Goal: Information Seeking & Learning: Learn about a topic

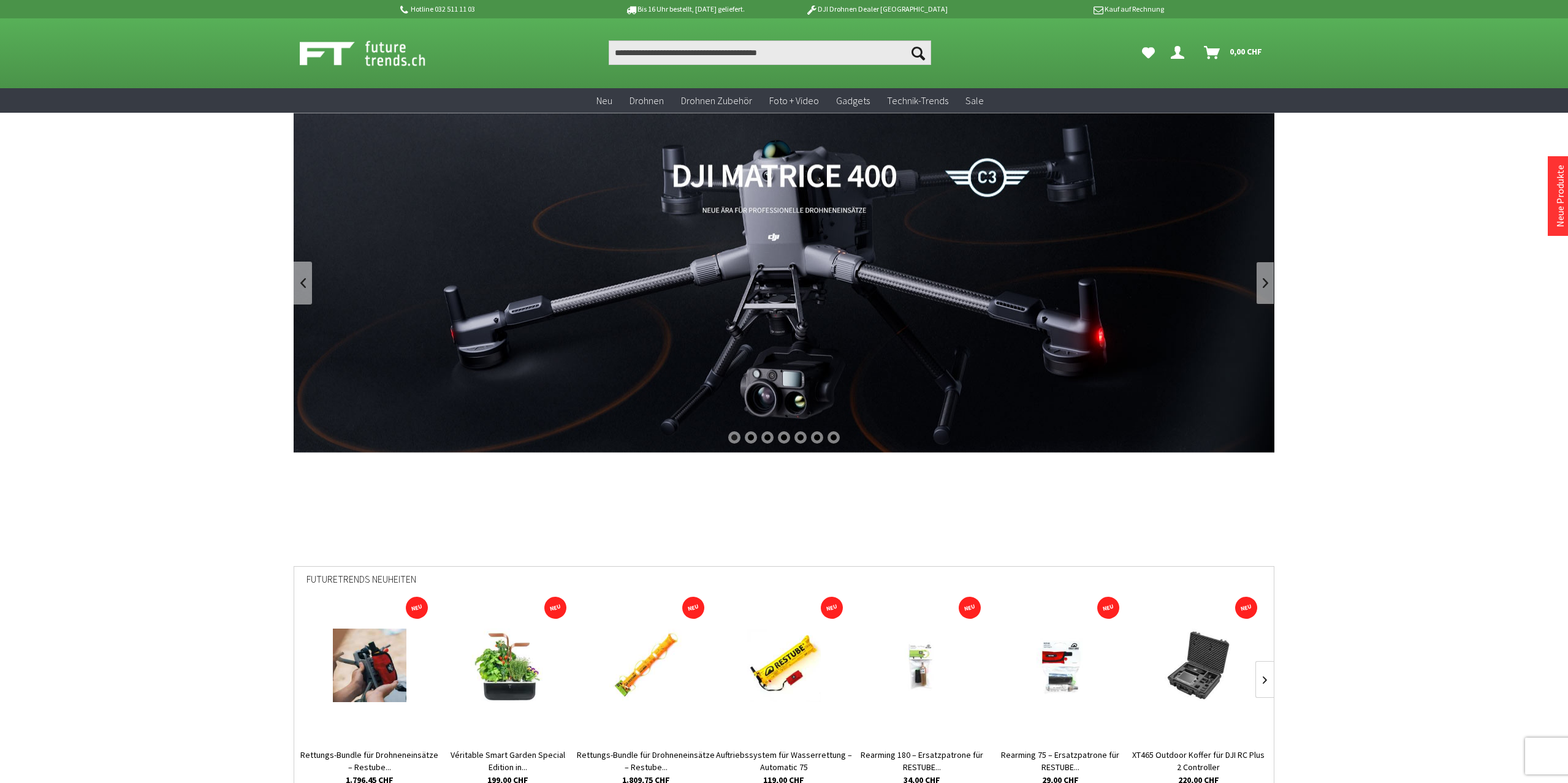
click at [1261, 282] on link at bounding box center [1265, 283] width 18 height 43
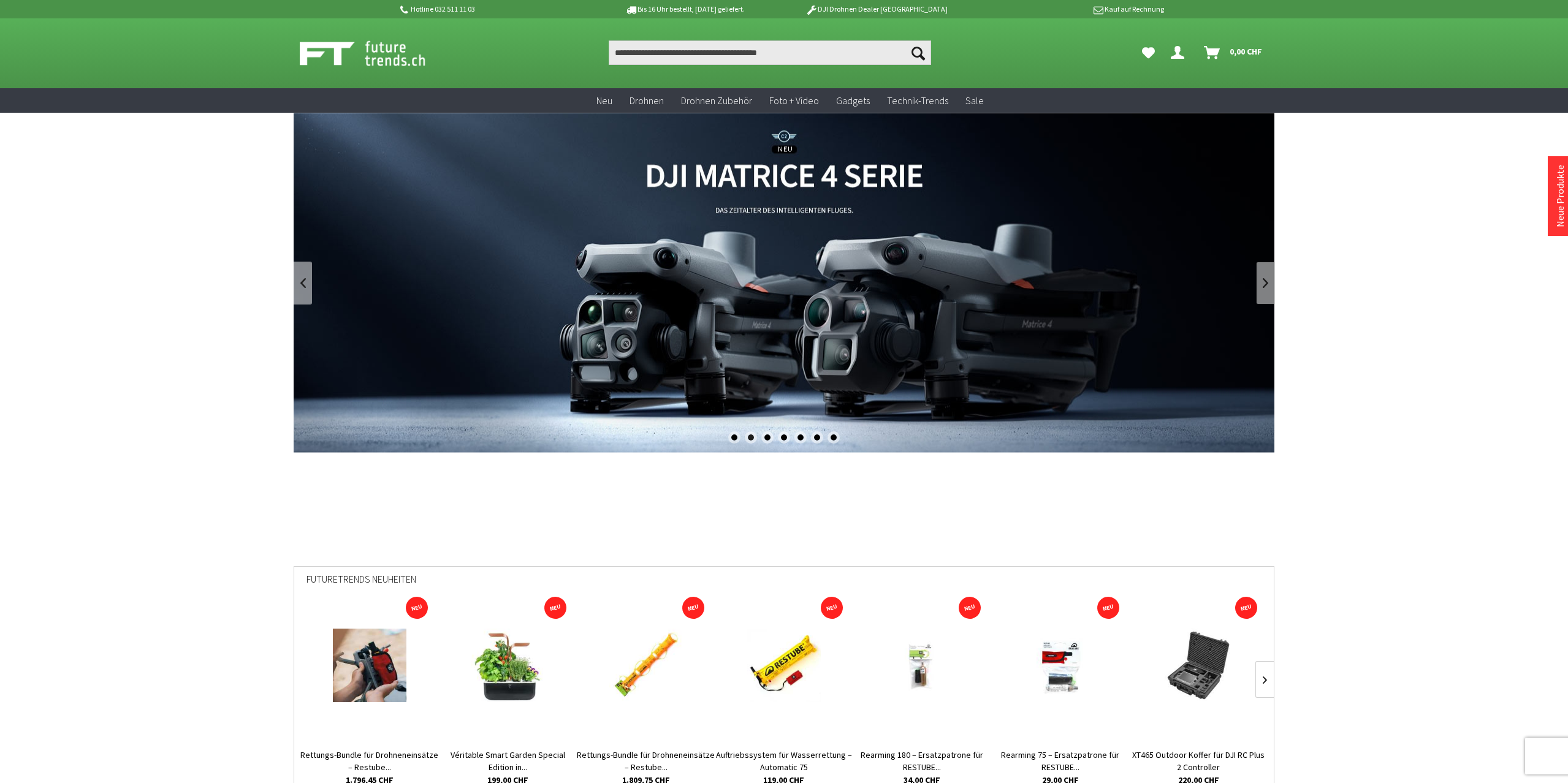
click at [1261, 282] on link at bounding box center [1265, 283] width 18 height 43
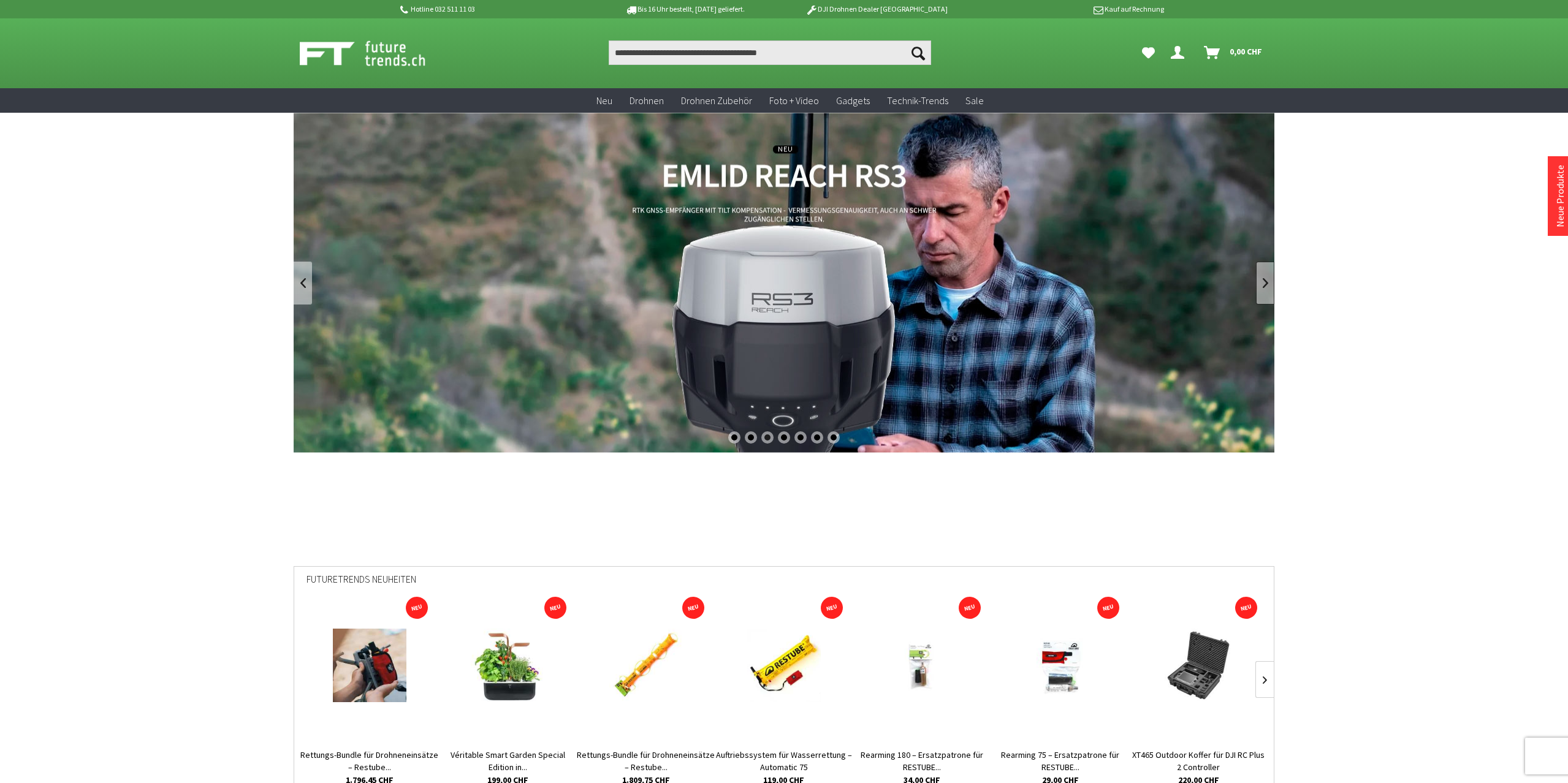
click at [1261, 282] on link at bounding box center [1265, 283] width 18 height 43
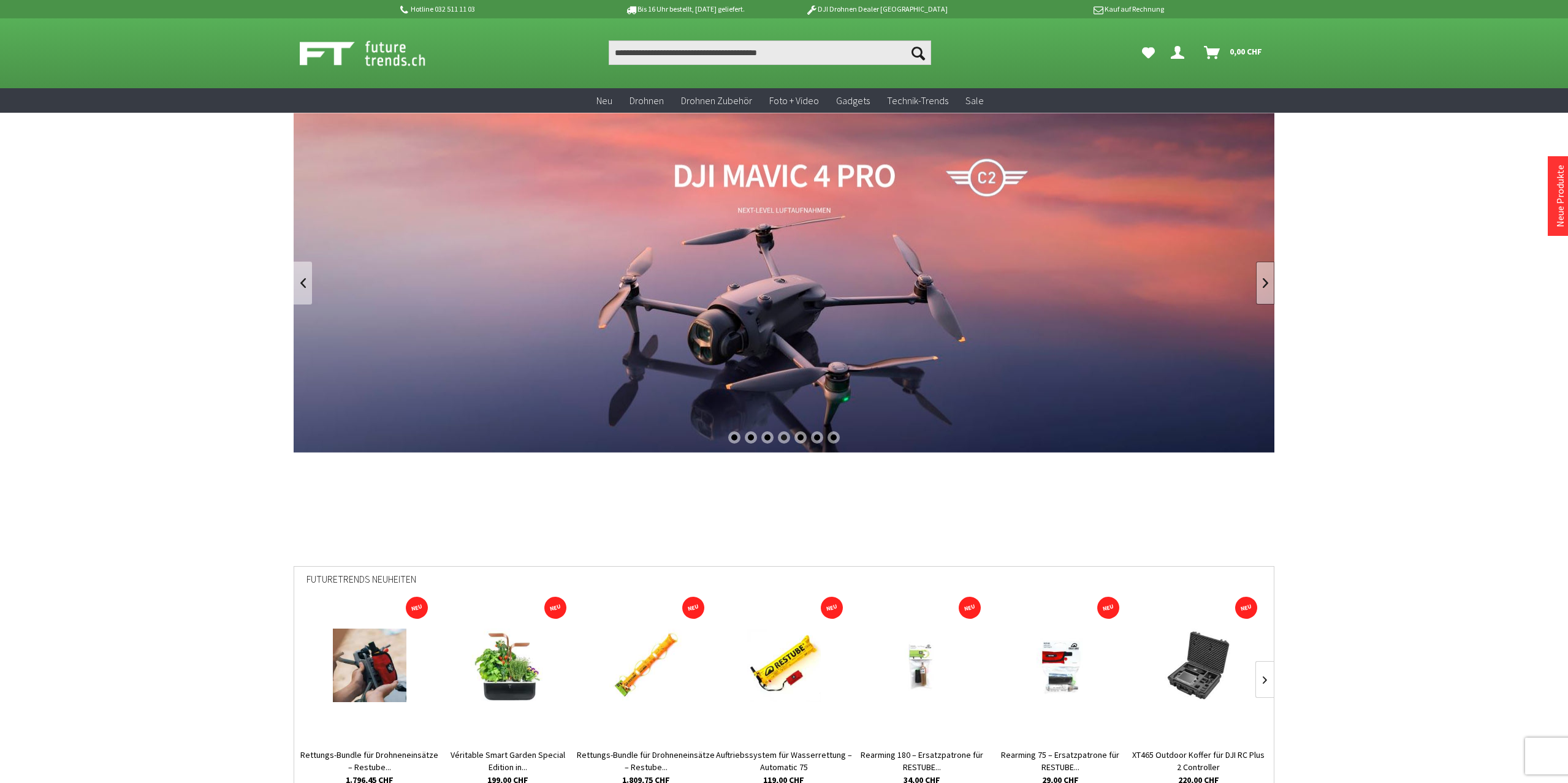
click at [1261, 282] on link at bounding box center [1265, 283] width 18 height 43
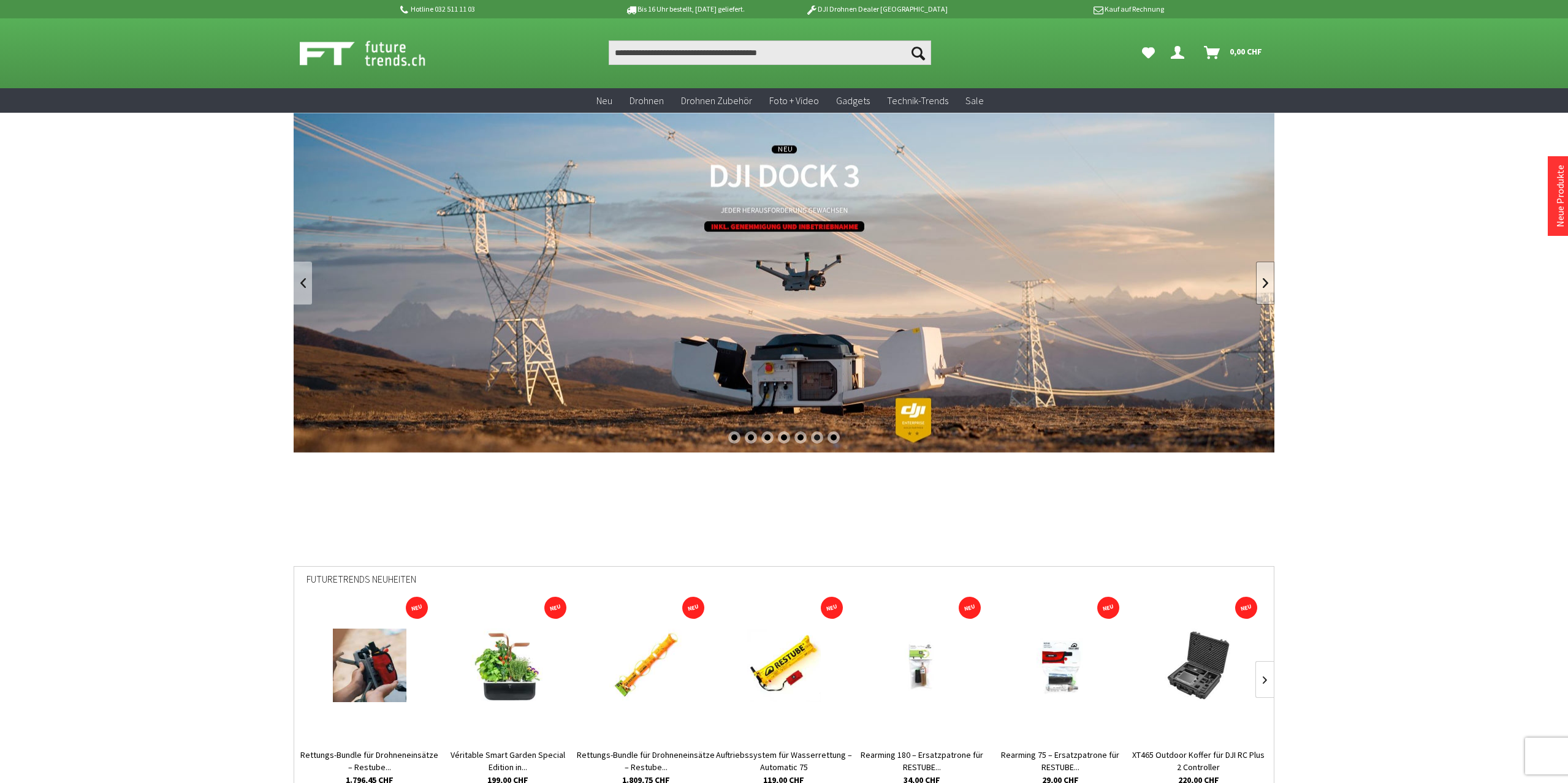
click at [1261, 282] on link at bounding box center [1265, 283] width 18 height 43
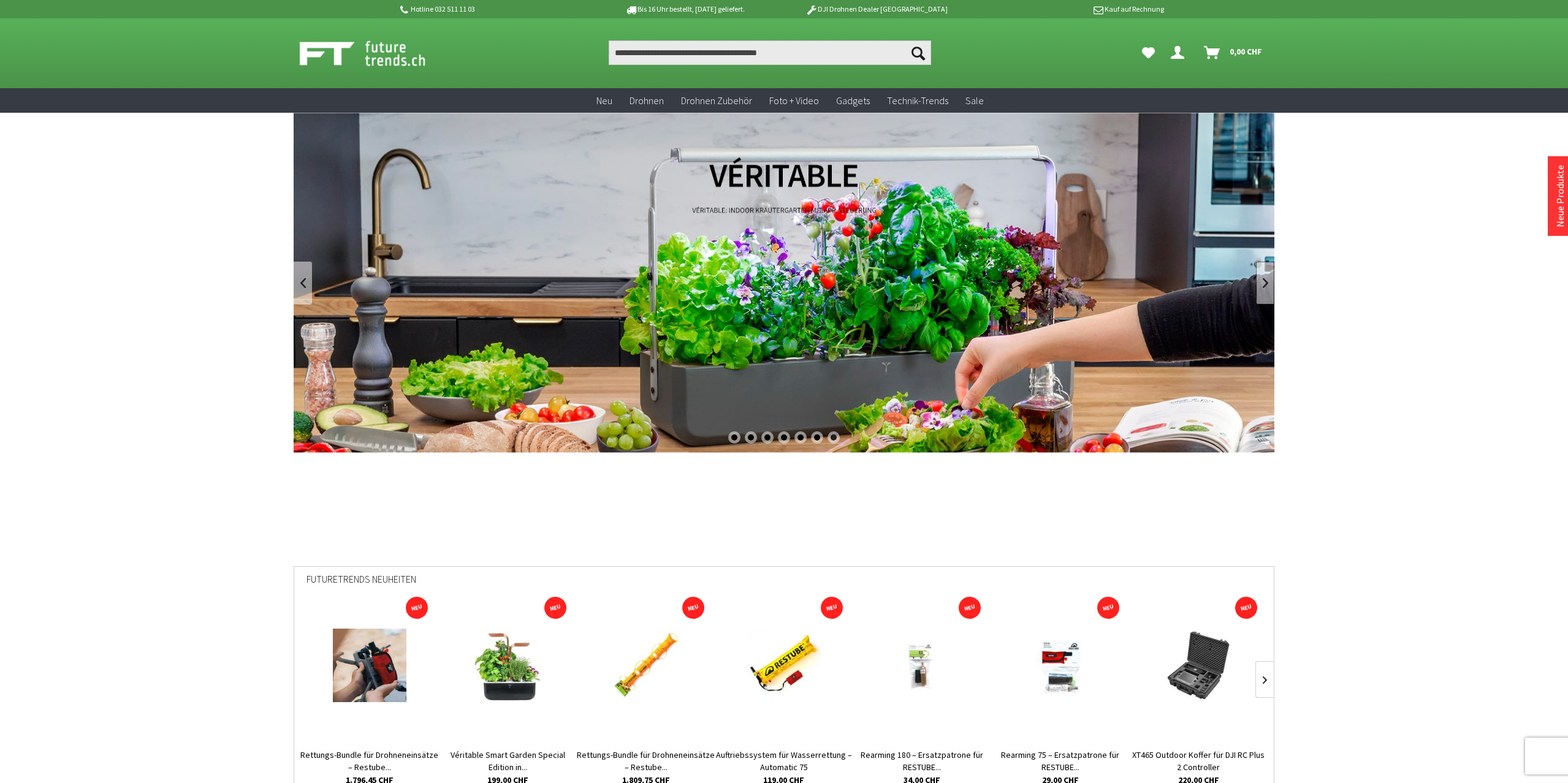
click at [1261, 282] on link at bounding box center [1265, 283] width 18 height 43
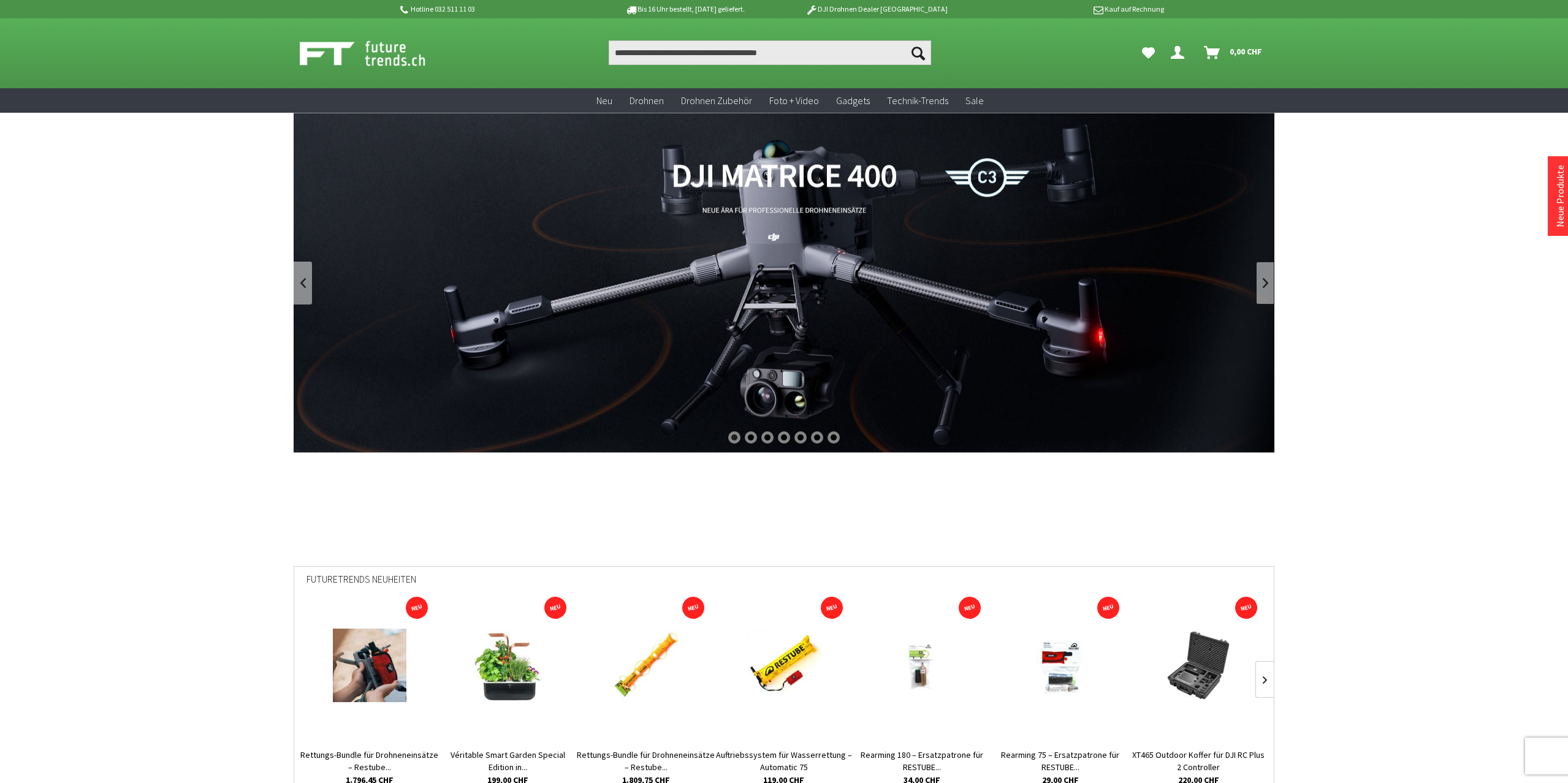
click at [1261, 282] on link at bounding box center [1265, 283] width 18 height 43
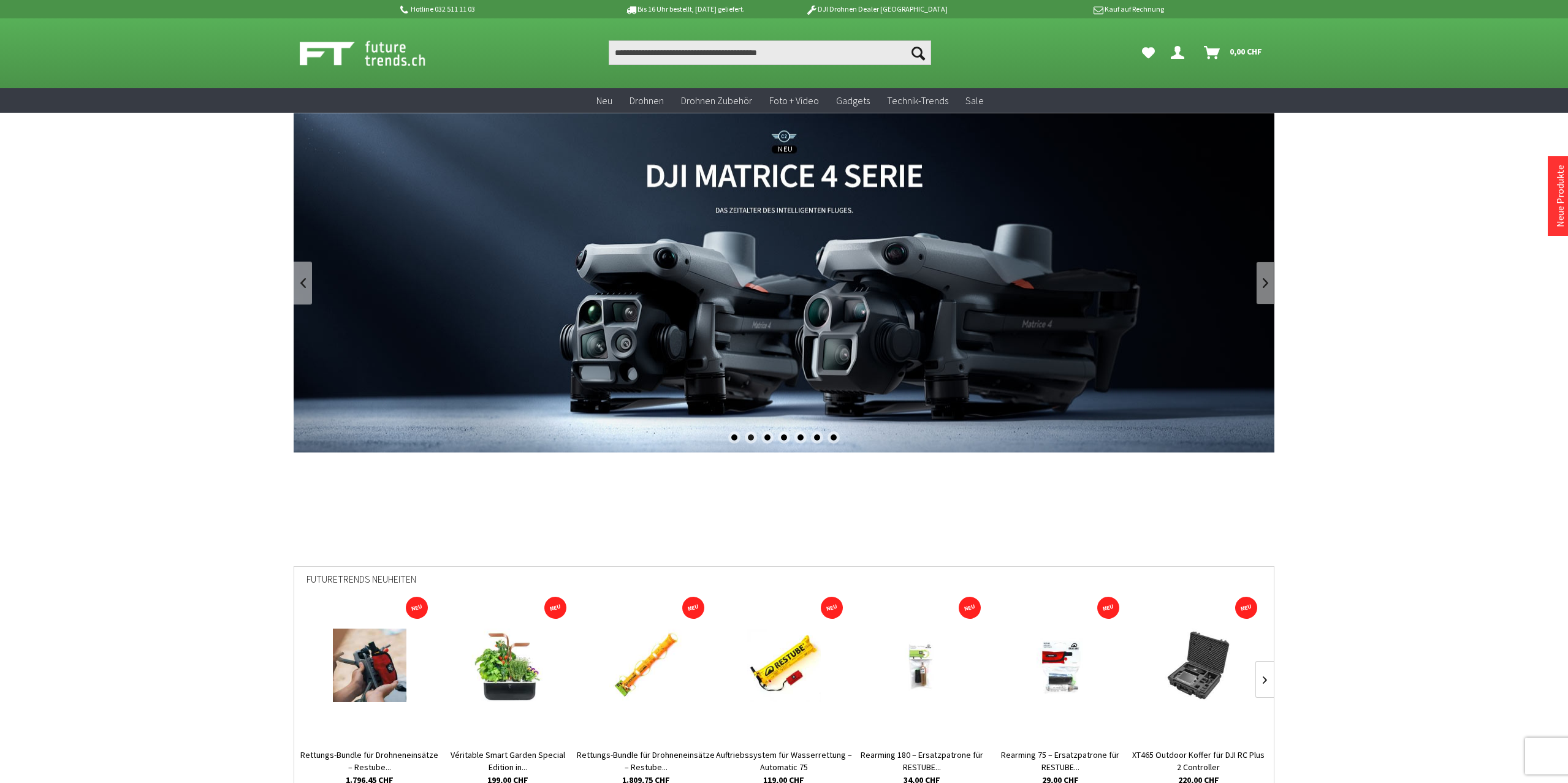
click at [1261, 282] on link at bounding box center [1265, 283] width 18 height 43
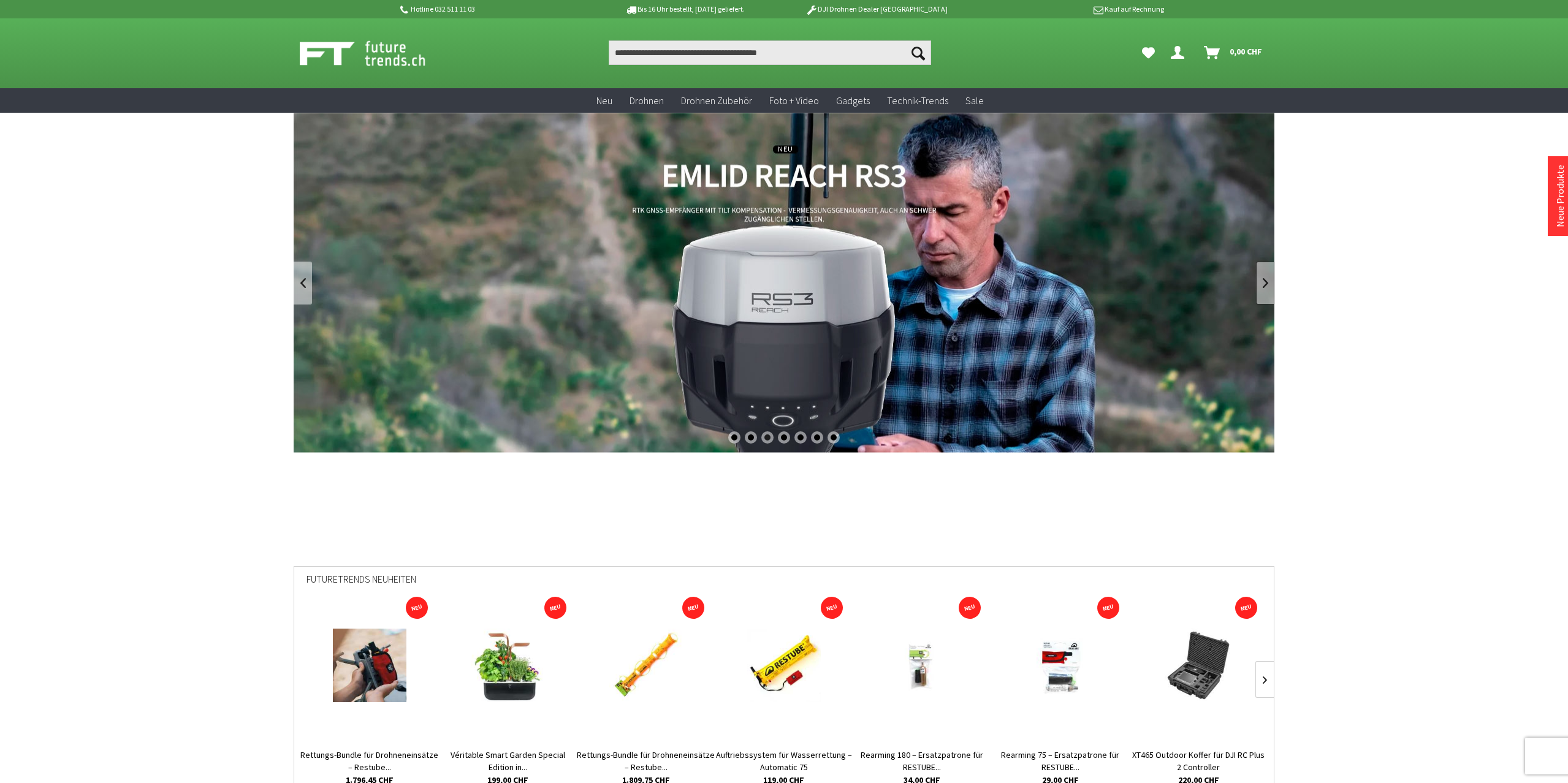
click at [1261, 282] on link at bounding box center [1265, 283] width 18 height 43
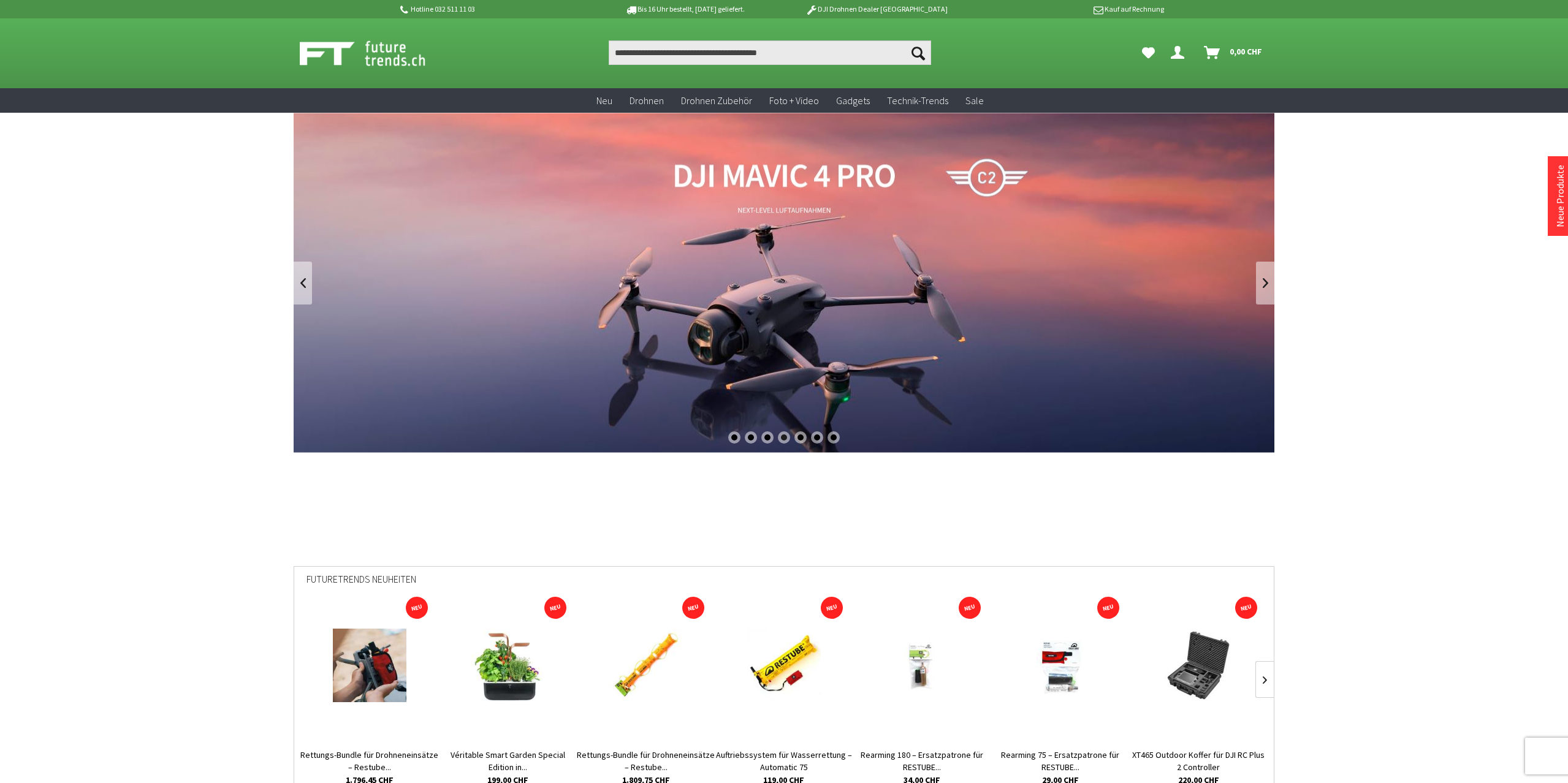
click at [779, 307] on link "DJI Mavic 4 Pro" at bounding box center [784, 283] width 981 height 340
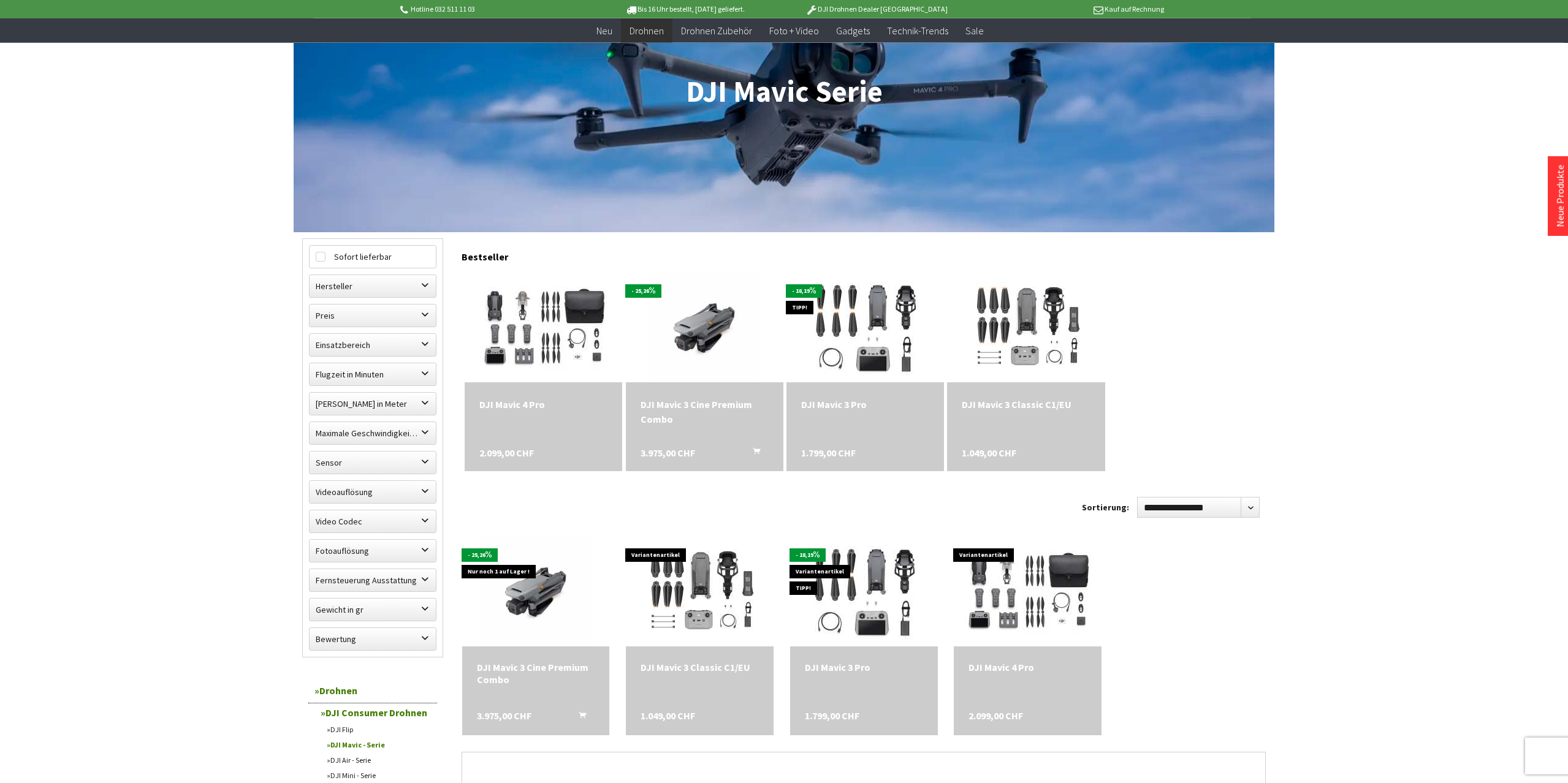
scroll to position [188, 0]
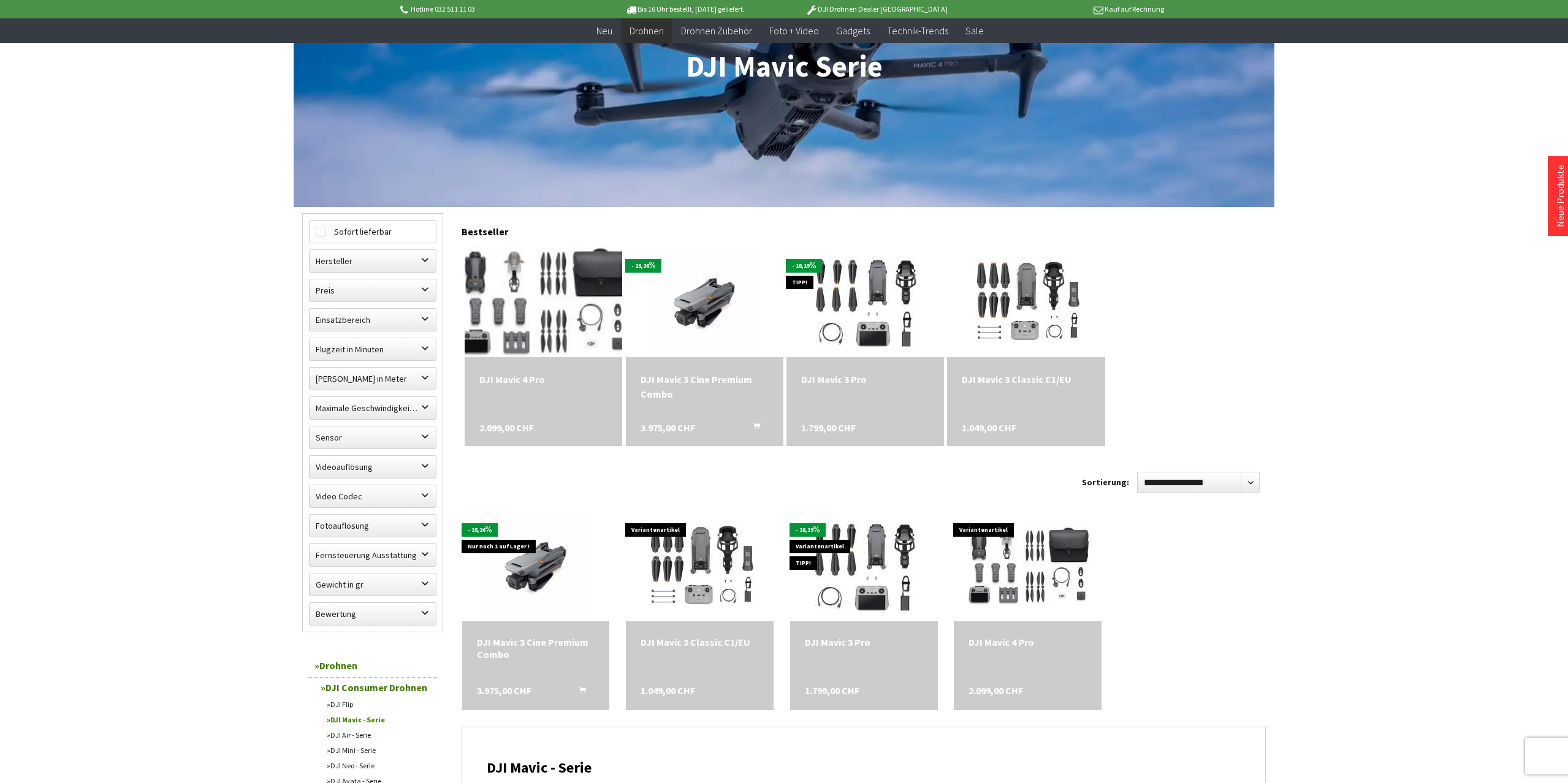
click at [531, 287] on img at bounding box center [544, 301] width 206 height 155
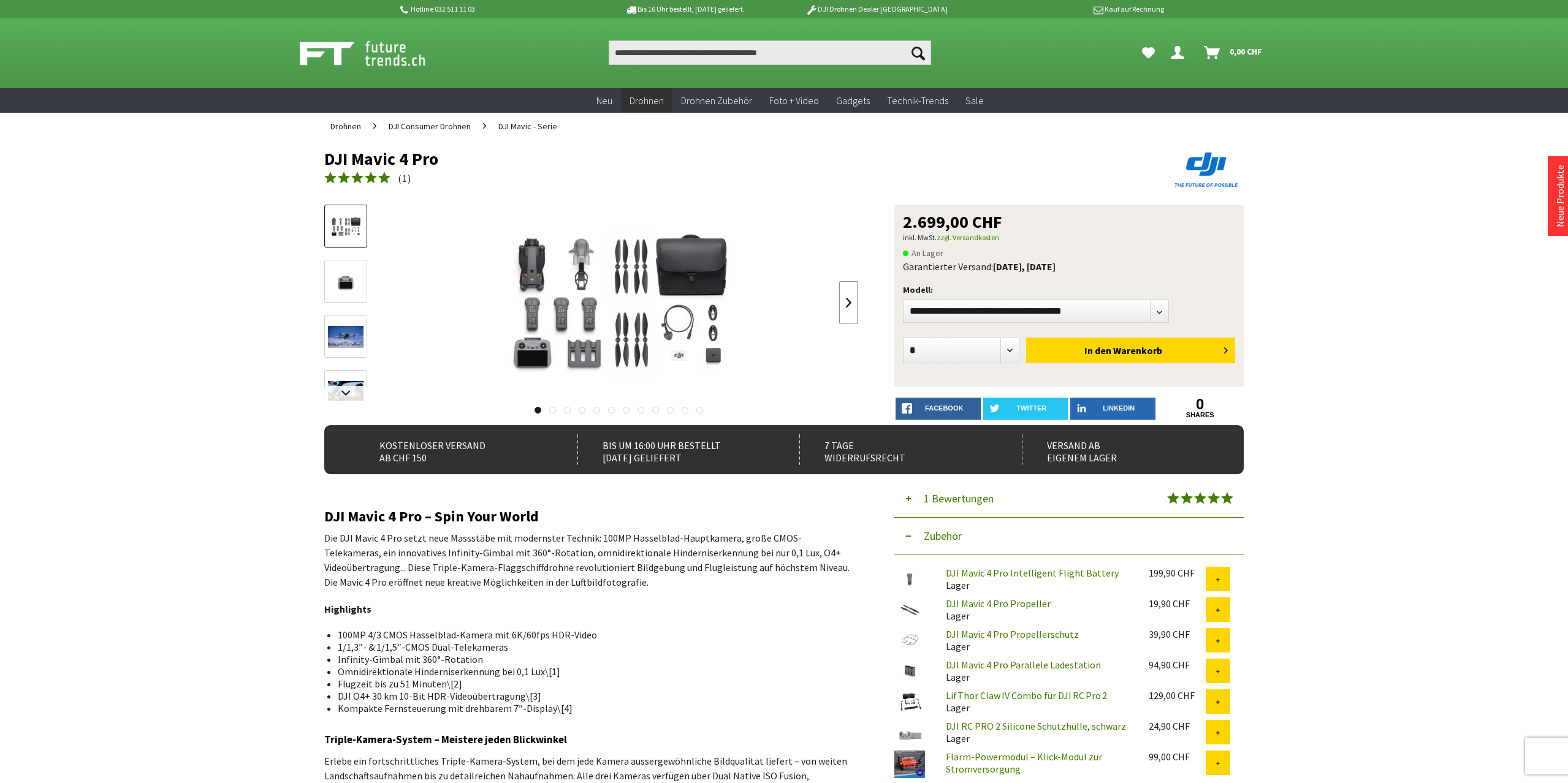
click at [844, 303] on link at bounding box center [848, 302] width 18 height 43
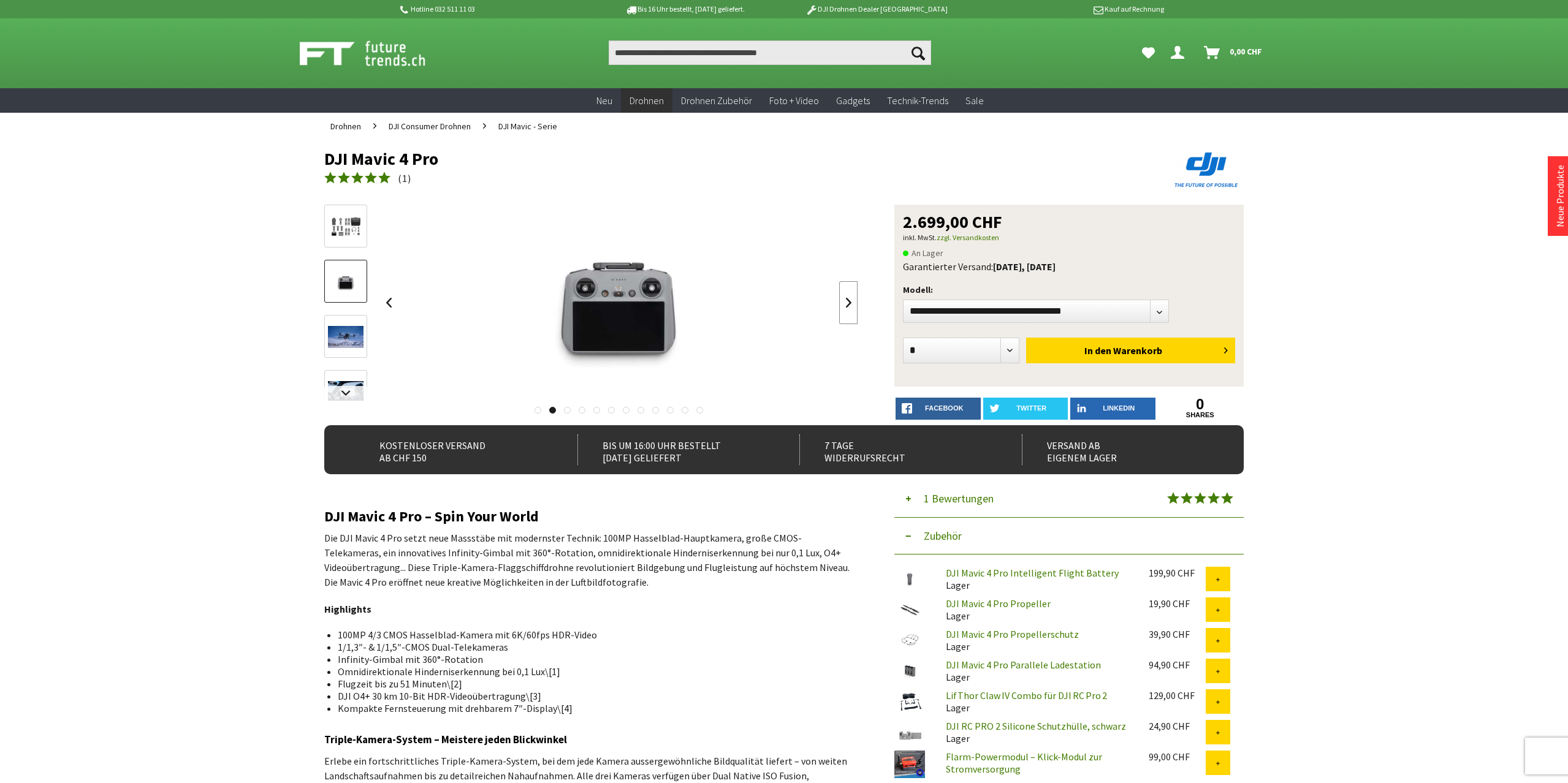
click at [844, 303] on link at bounding box center [848, 302] width 18 height 43
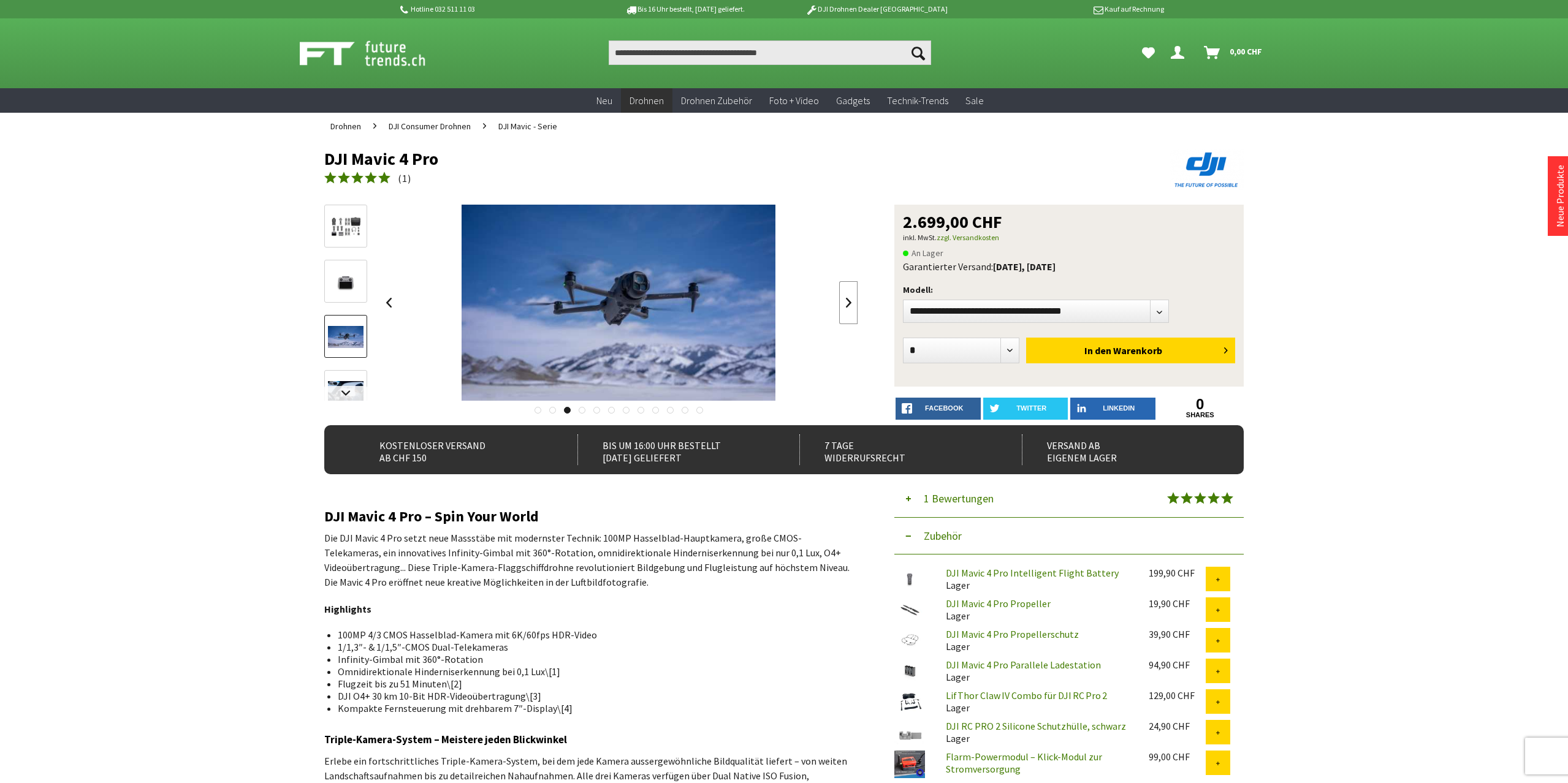
click at [844, 303] on link at bounding box center [848, 302] width 18 height 43
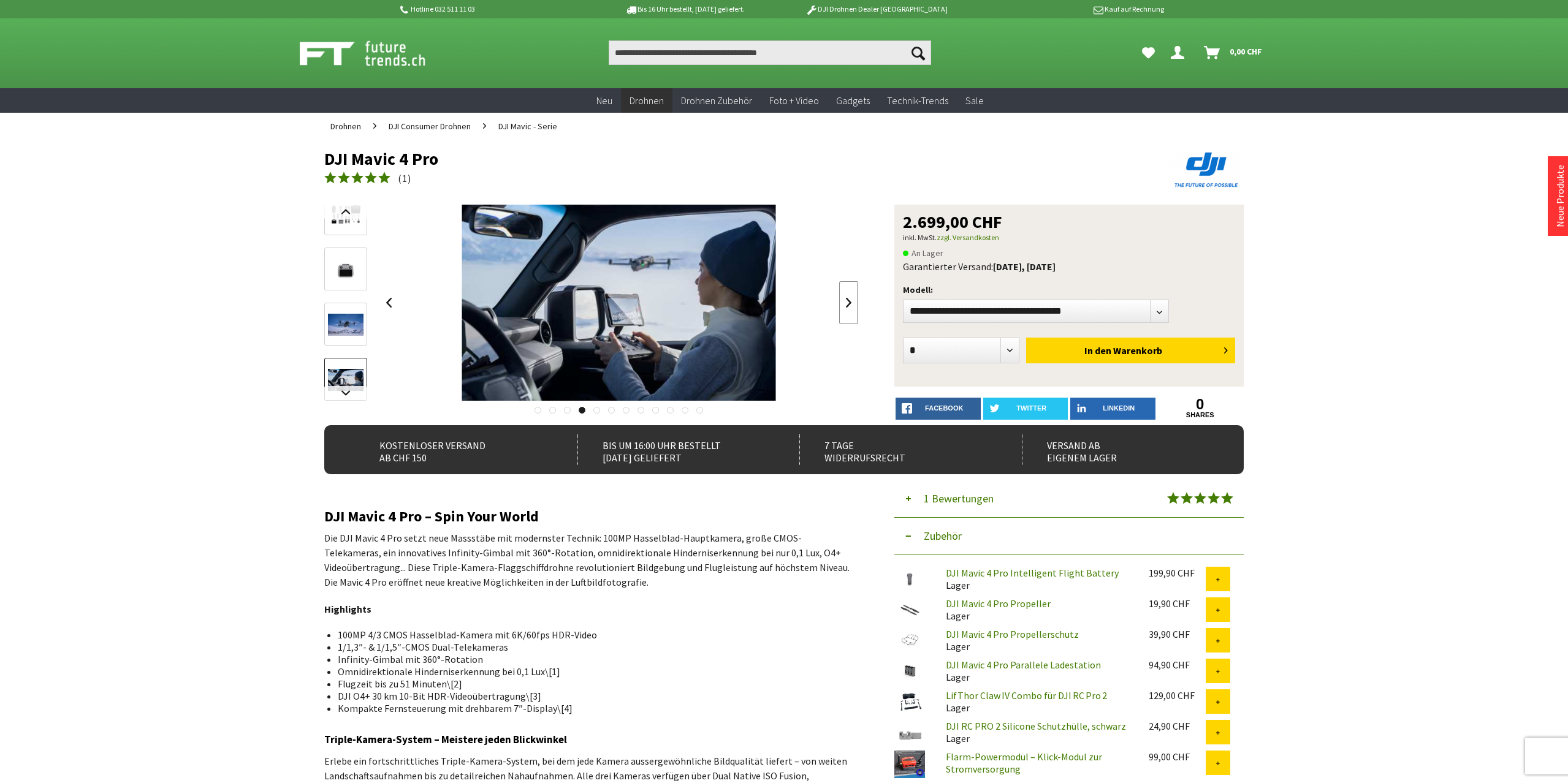
click at [843, 299] on link at bounding box center [848, 302] width 18 height 43
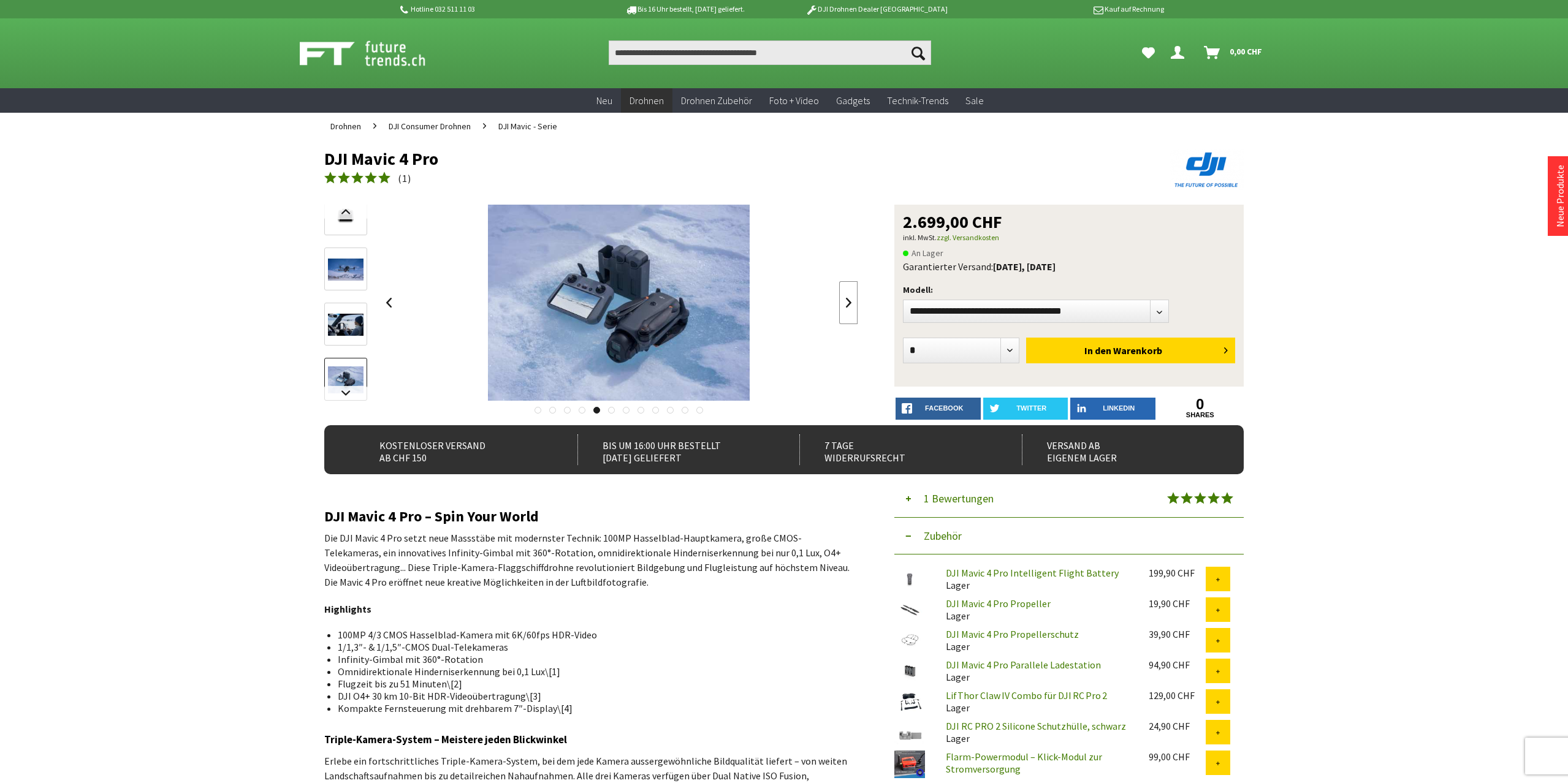
click at [843, 299] on link at bounding box center [848, 302] width 18 height 43
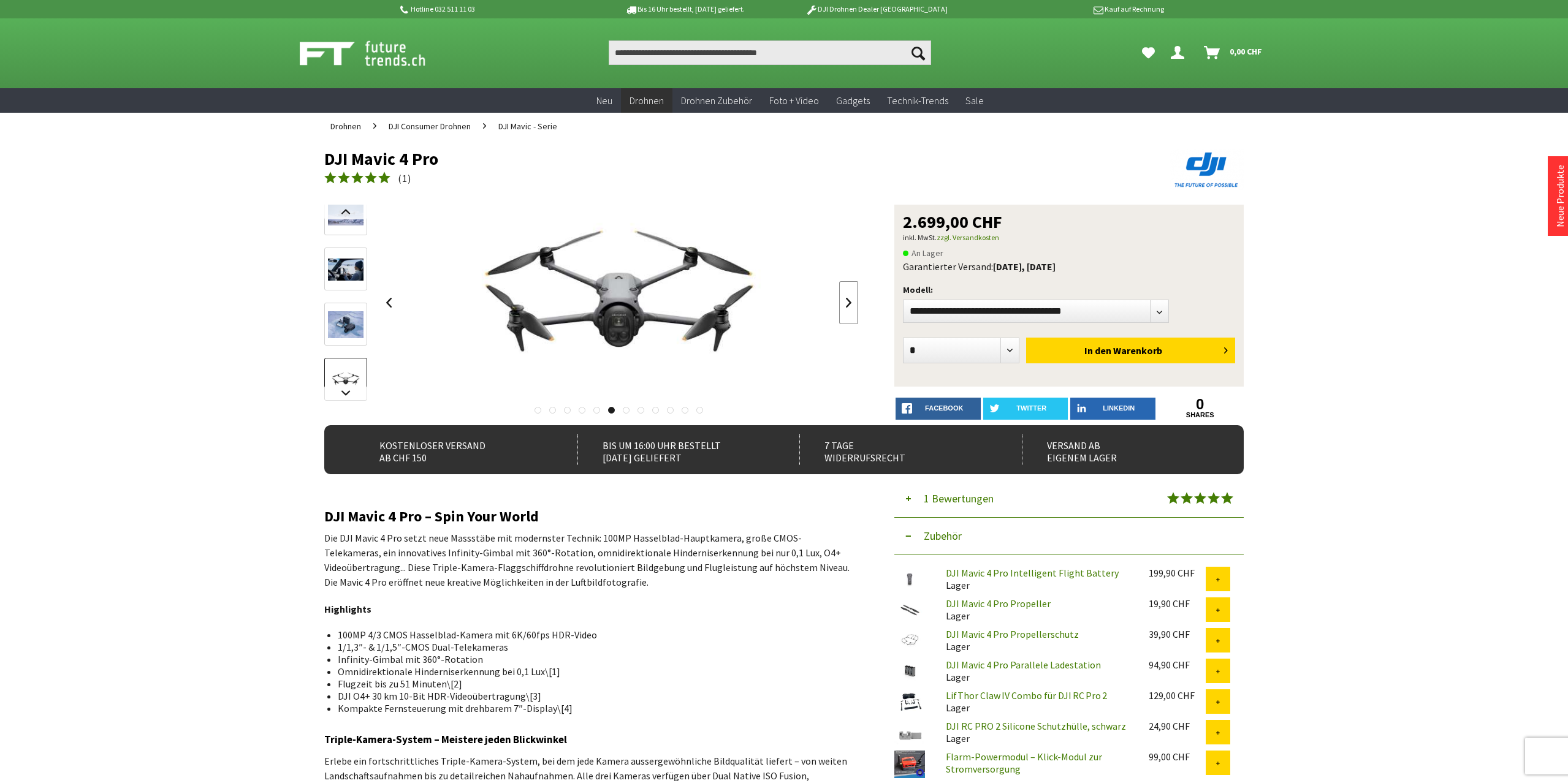
click at [843, 299] on link at bounding box center [848, 302] width 18 height 43
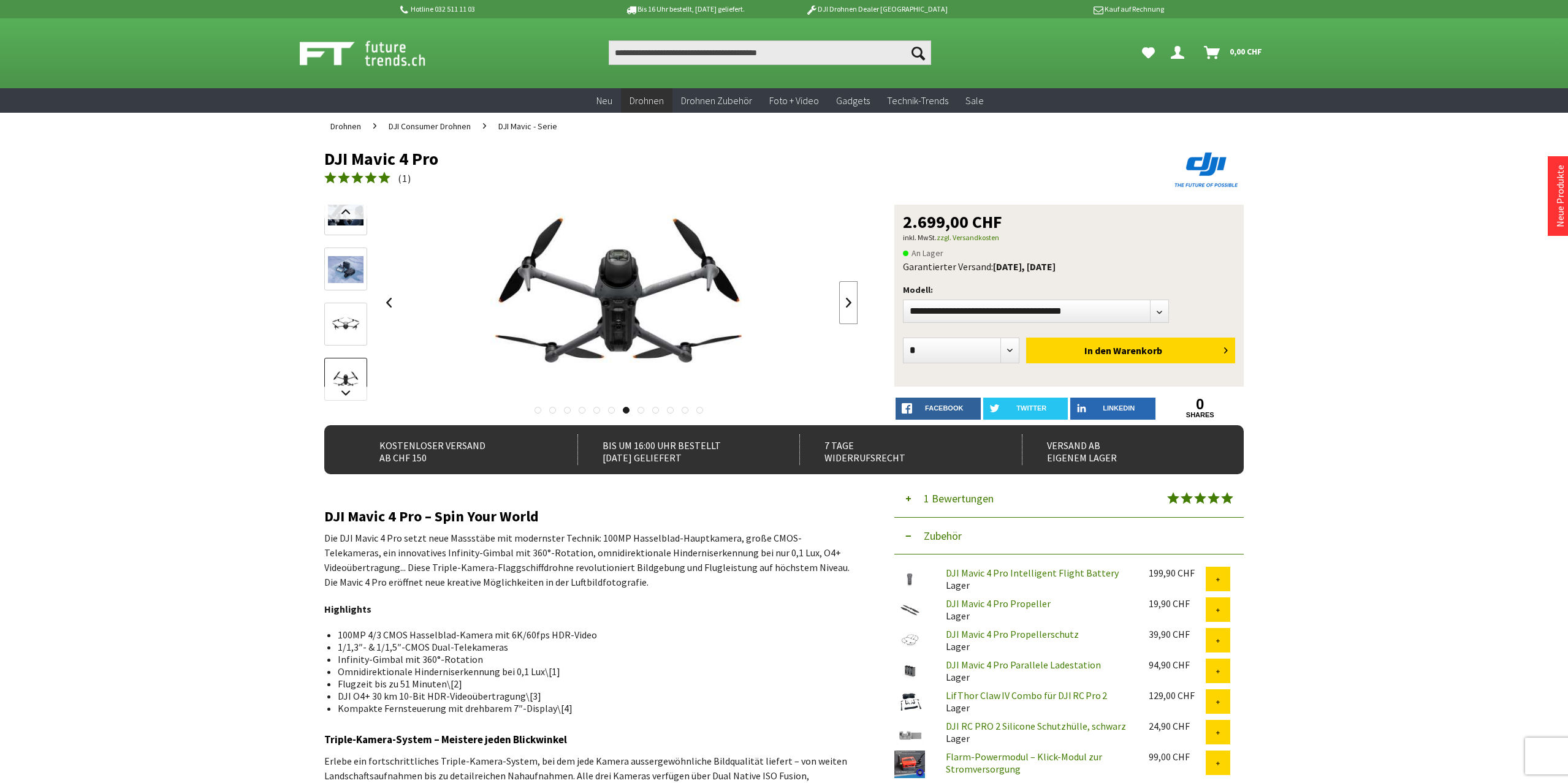
click at [843, 299] on link at bounding box center [848, 302] width 18 height 43
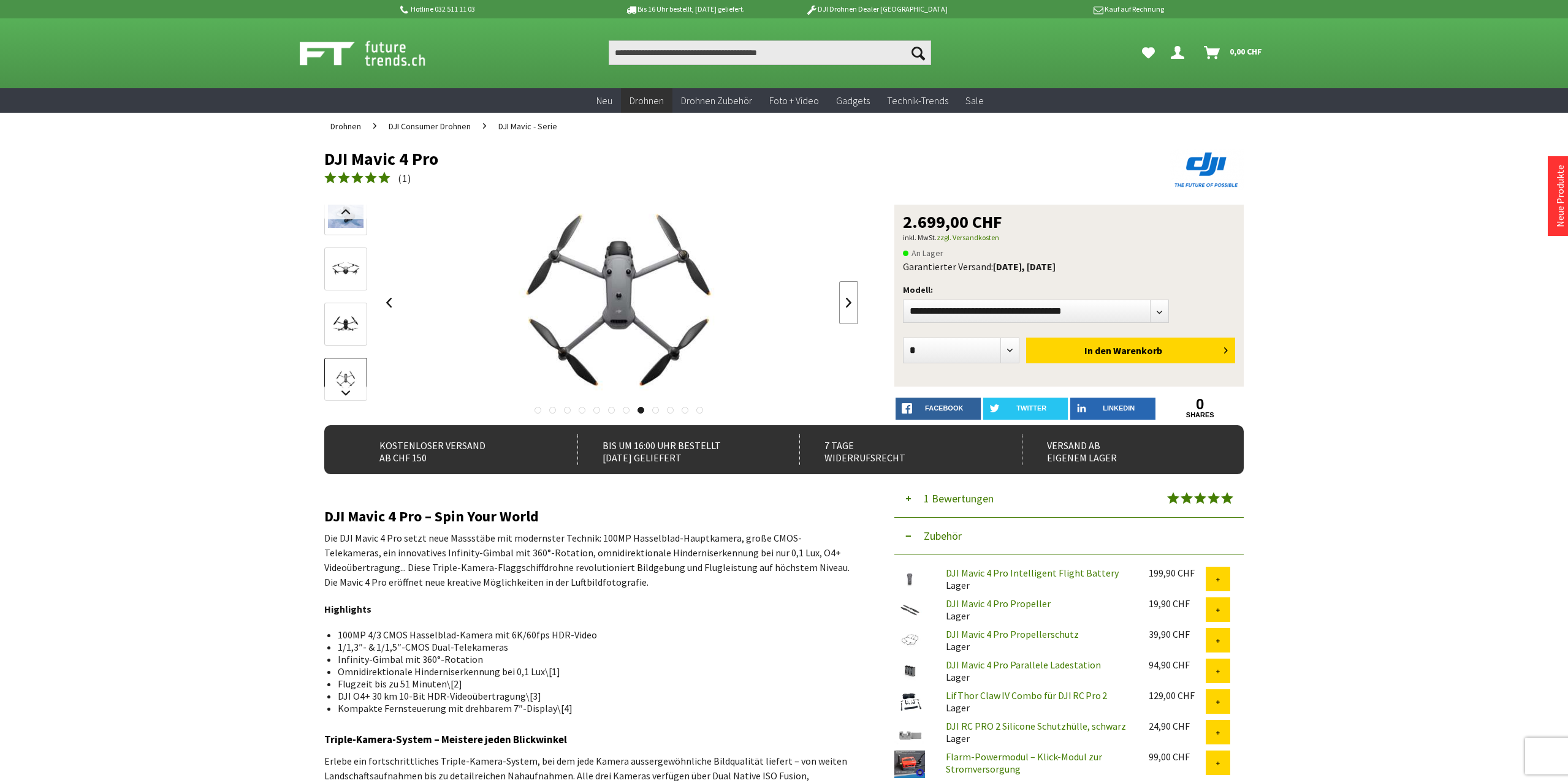
click at [843, 299] on link at bounding box center [848, 302] width 18 height 43
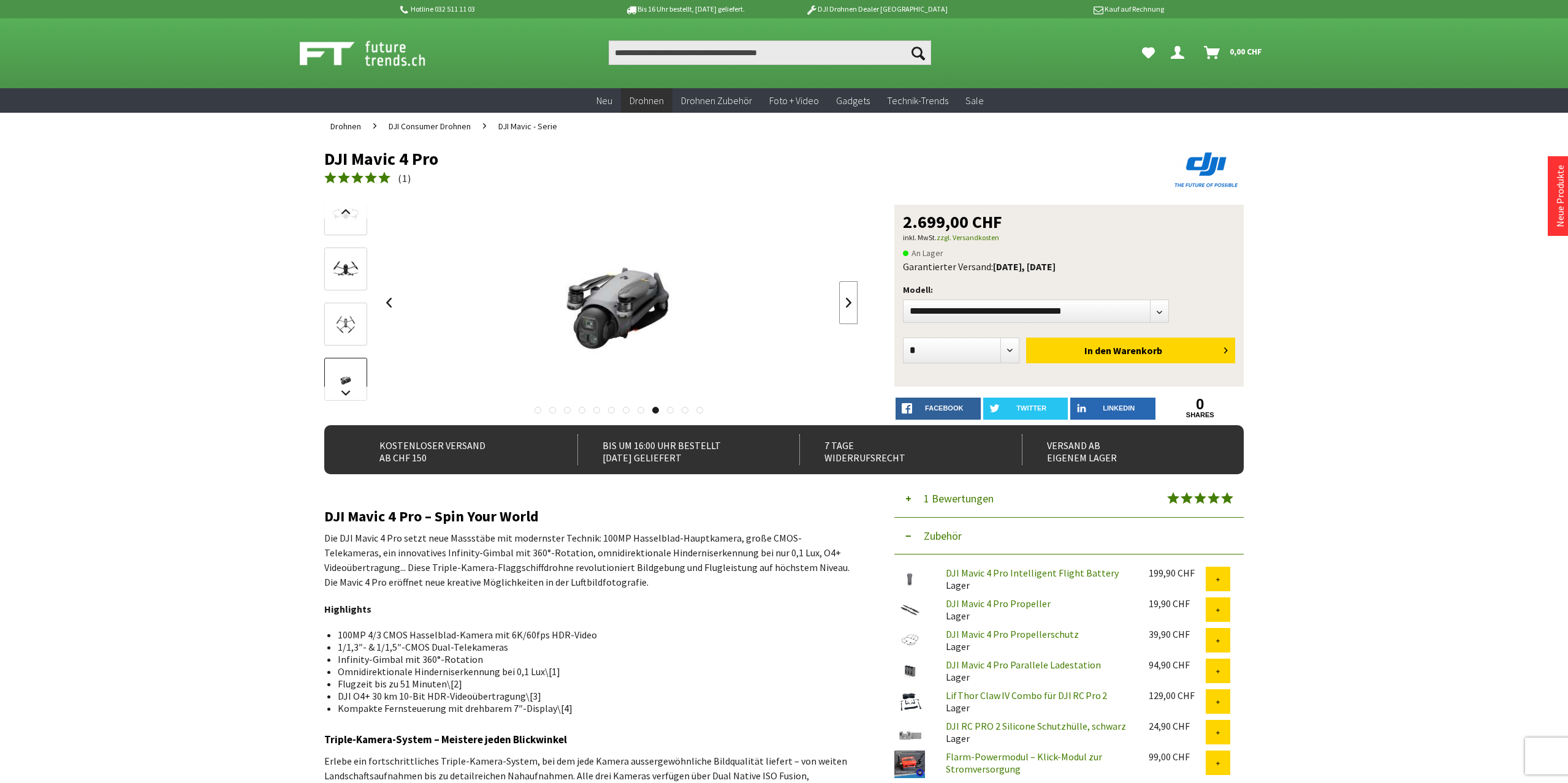
click at [843, 299] on link at bounding box center [848, 302] width 18 height 43
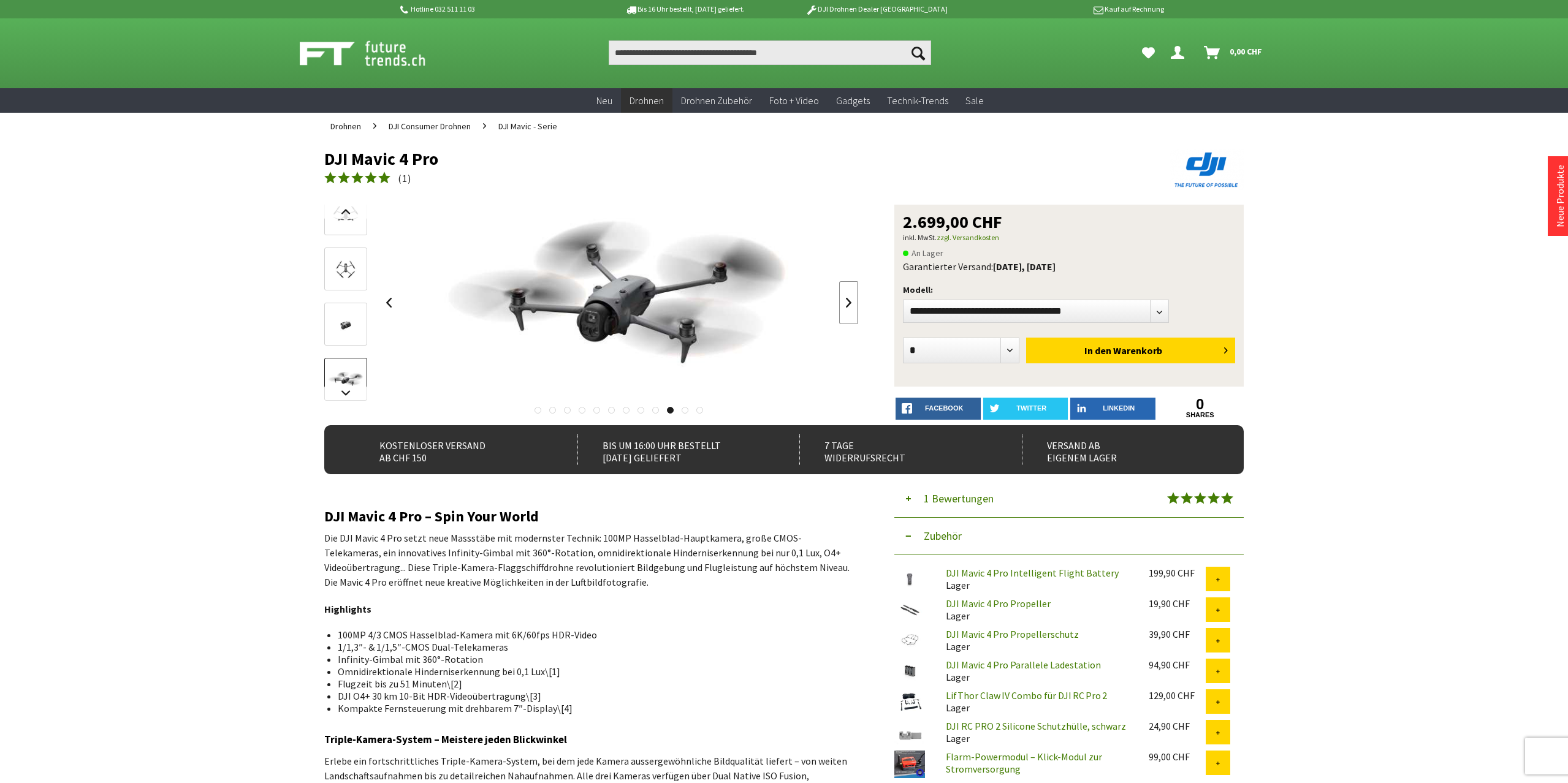
click at [843, 299] on link at bounding box center [848, 302] width 18 height 43
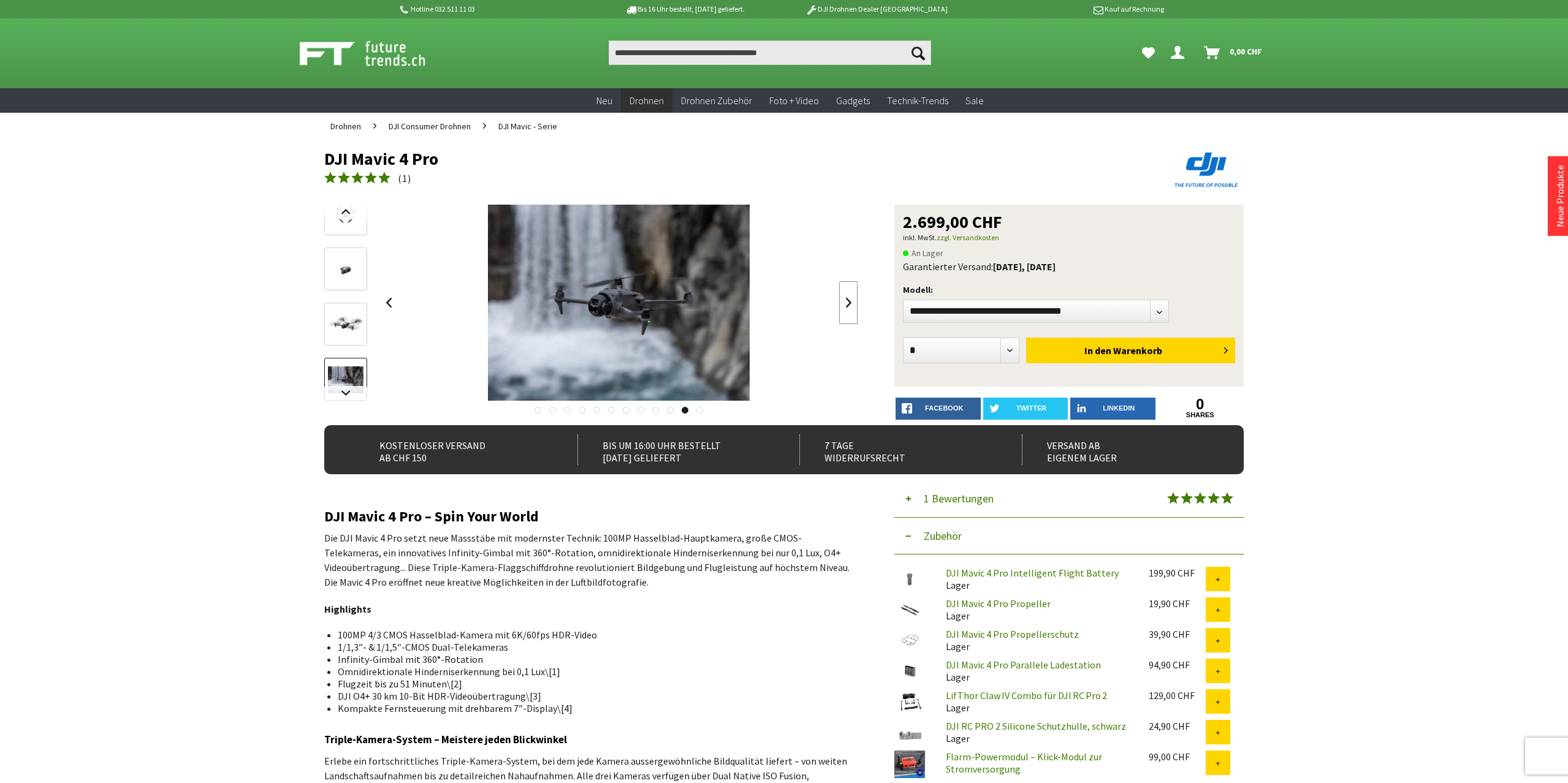
click at [843, 299] on link at bounding box center [848, 302] width 18 height 43
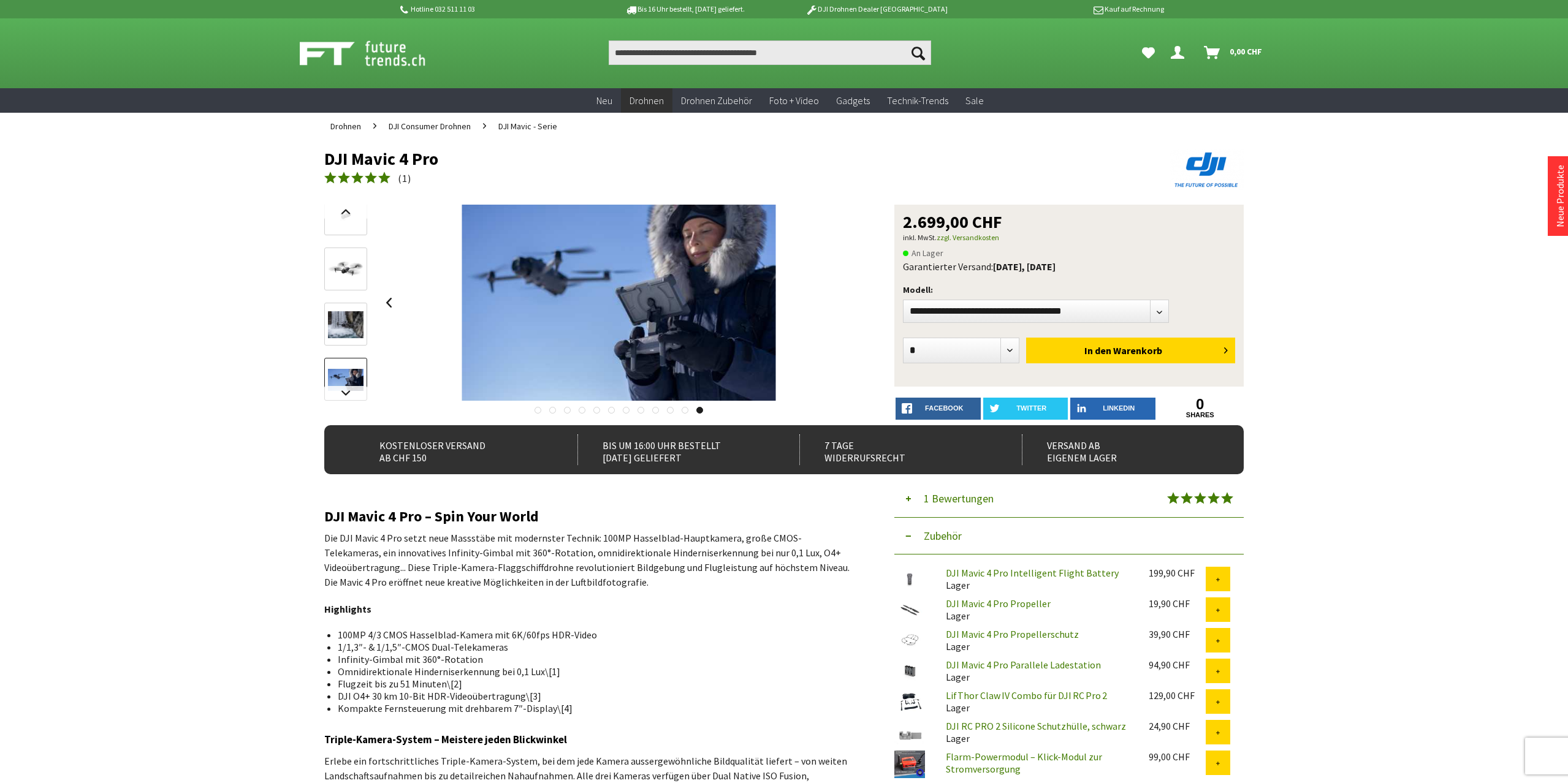
click at [843, 299] on div at bounding box center [619, 303] width 479 height 196
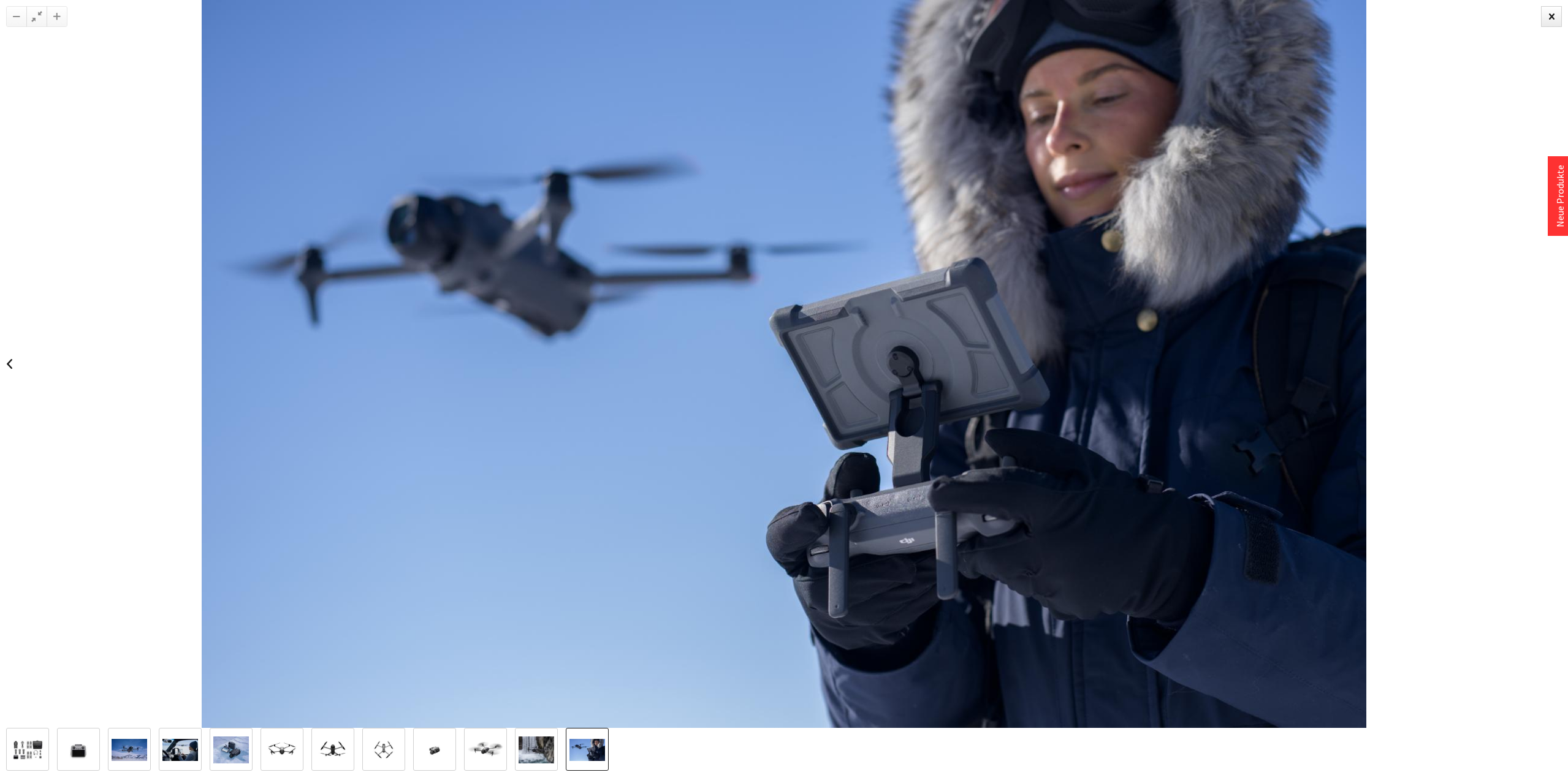
click at [1350, 400] on img at bounding box center [784, 364] width 1165 height 728
click at [1339, 402] on img at bounding box center [784, 364] width 1165 height 728
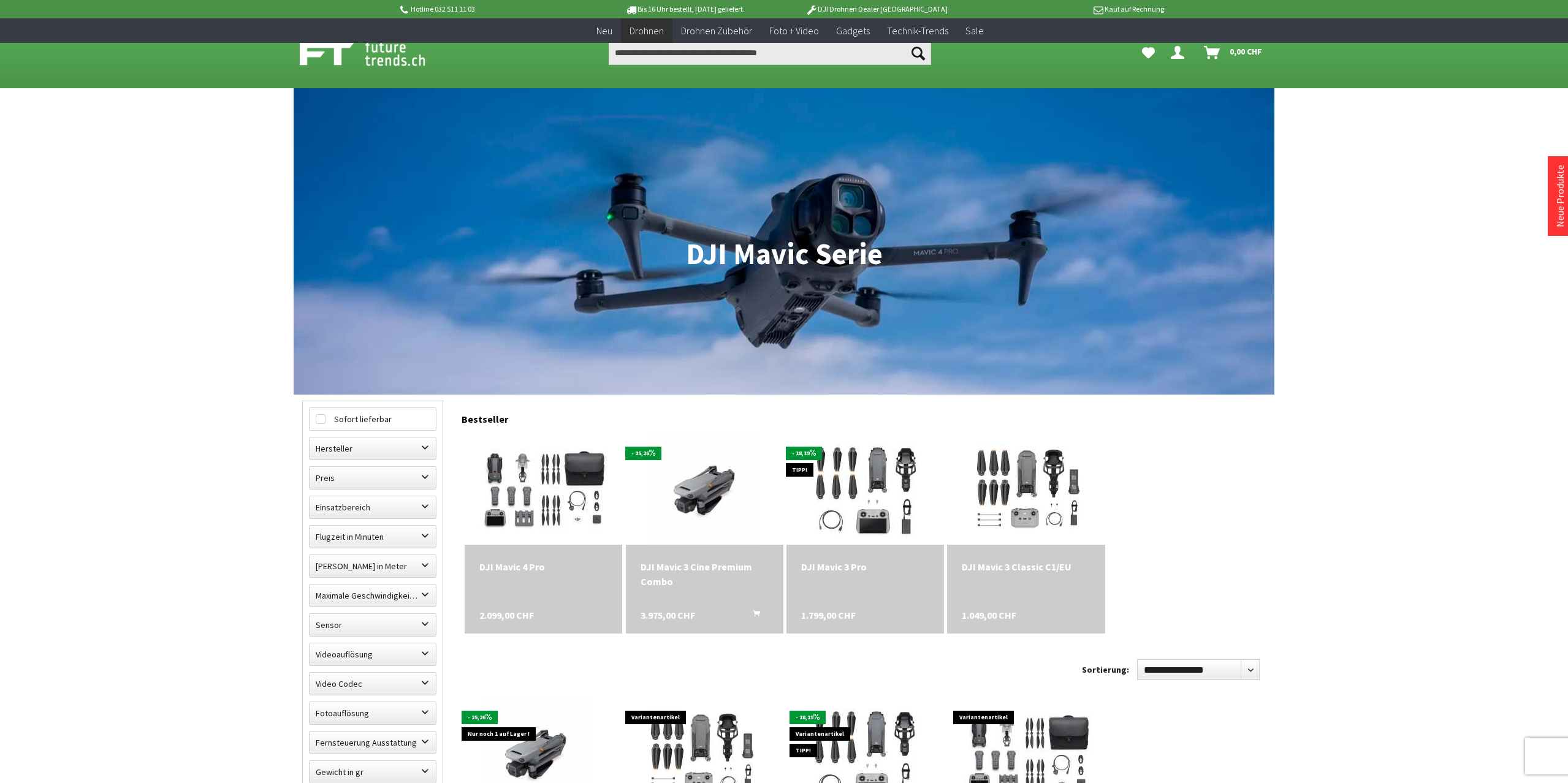
scroll to position [188, 0]
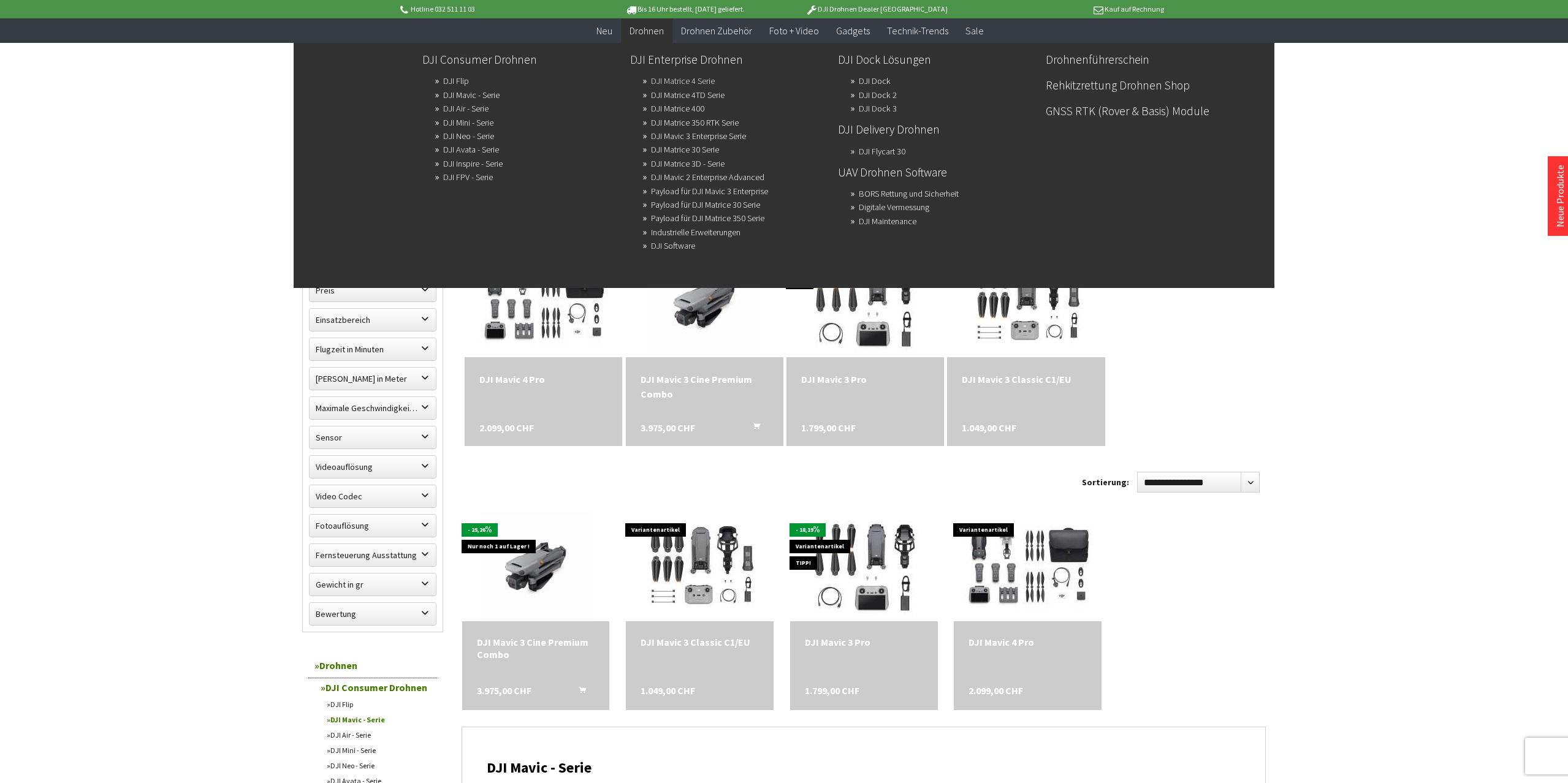
click at [687, 82] on link "DJI Matrice 4 Serie" at bounding box center [683, 80] width 64 height 17
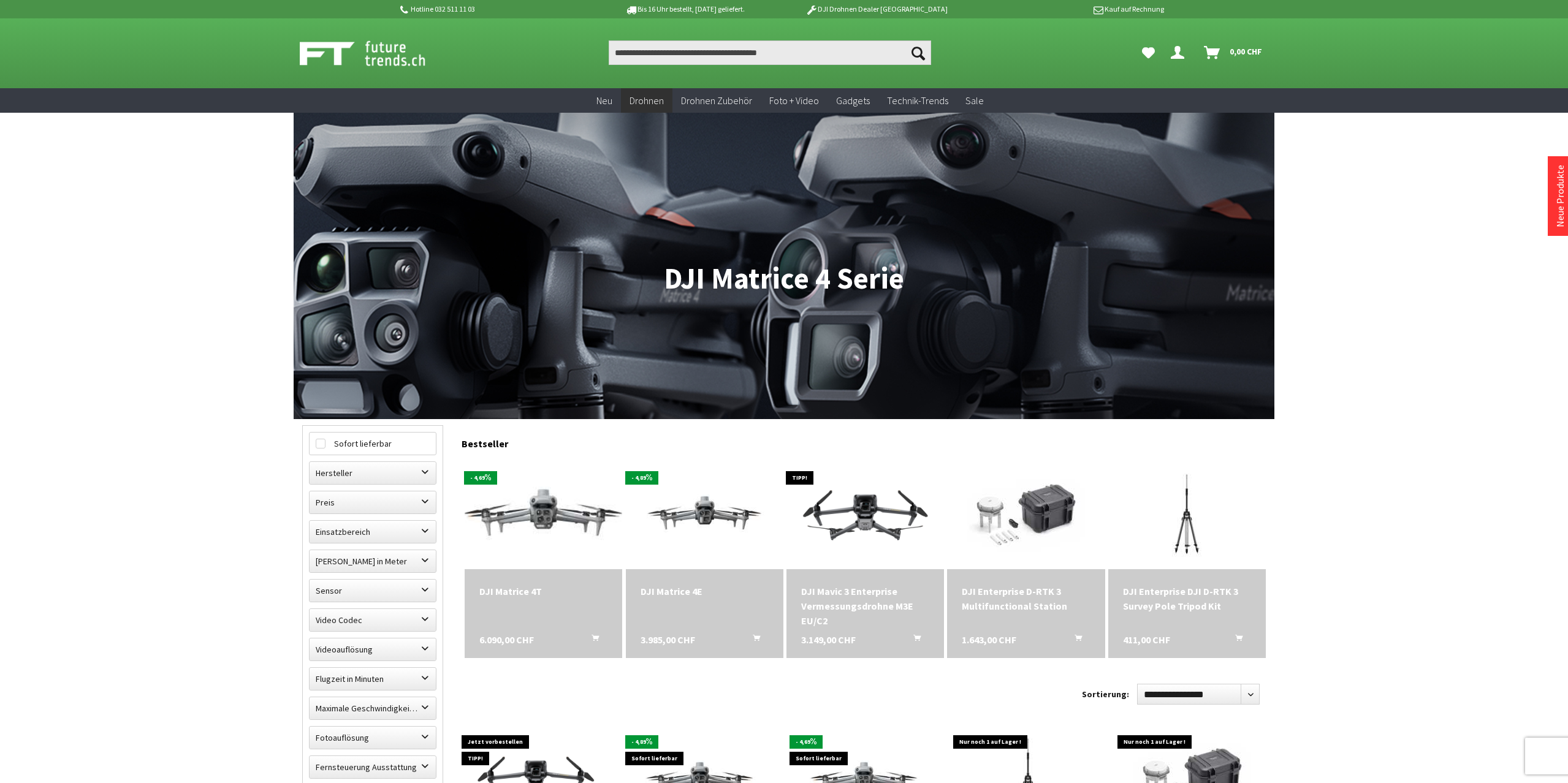
click at [534, 513] on img at bounding box center [544, 514] width 220 height 124
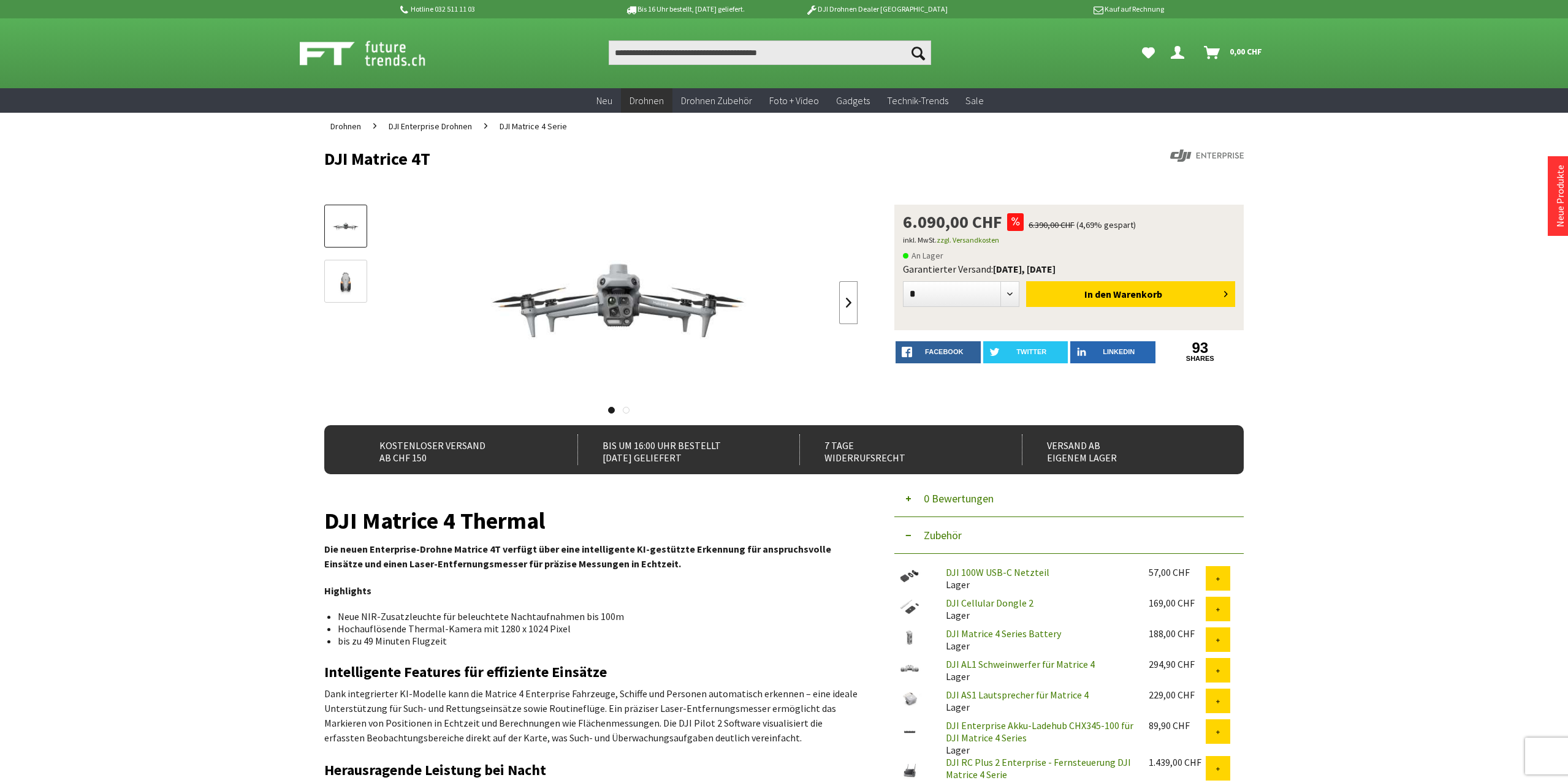
click at [851, 298] on link at bounding box center [848, 302] width 18 height 43
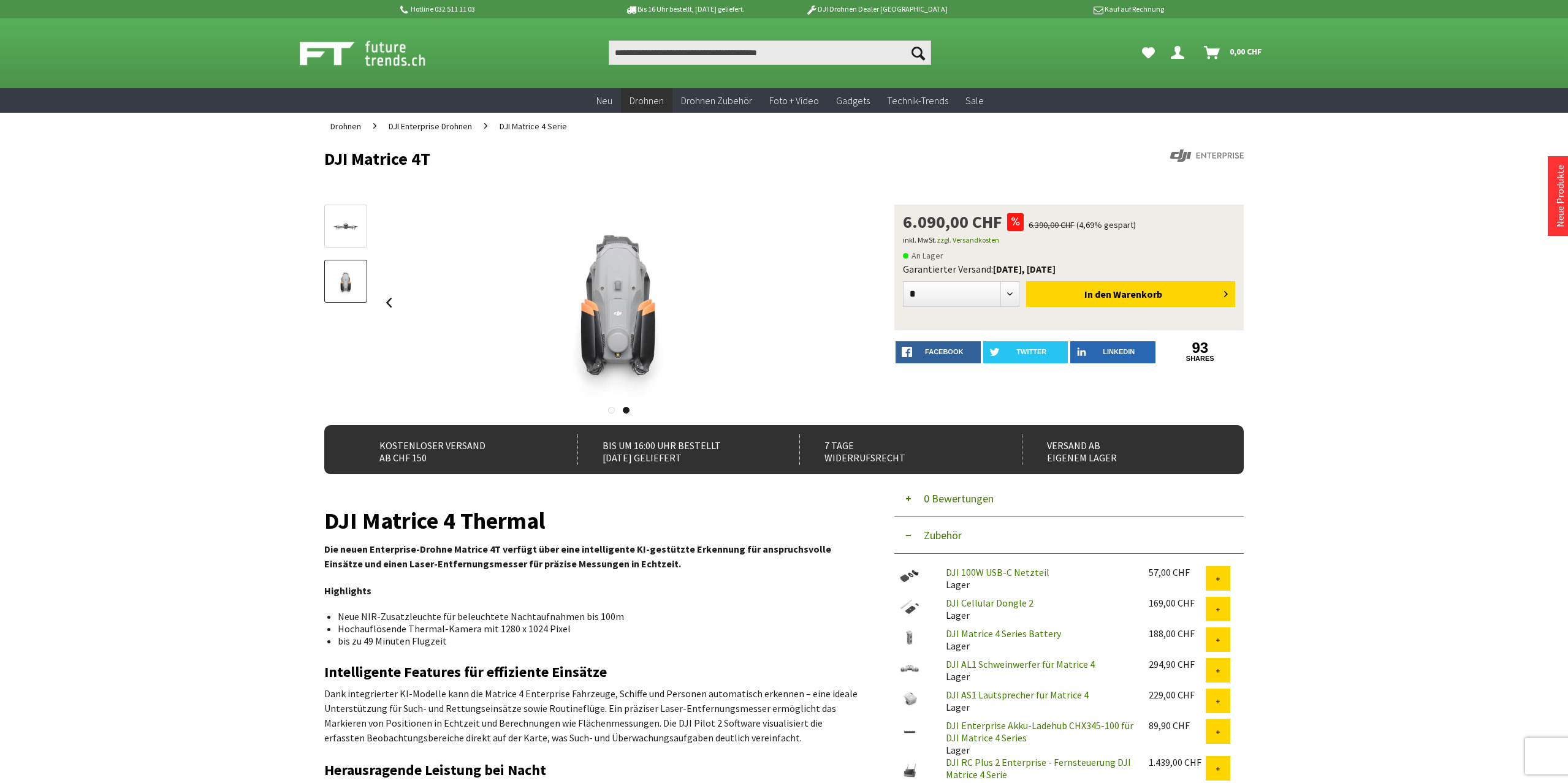
click at [851, 298] on div at bounding box center [619, 303] width 479 height 196
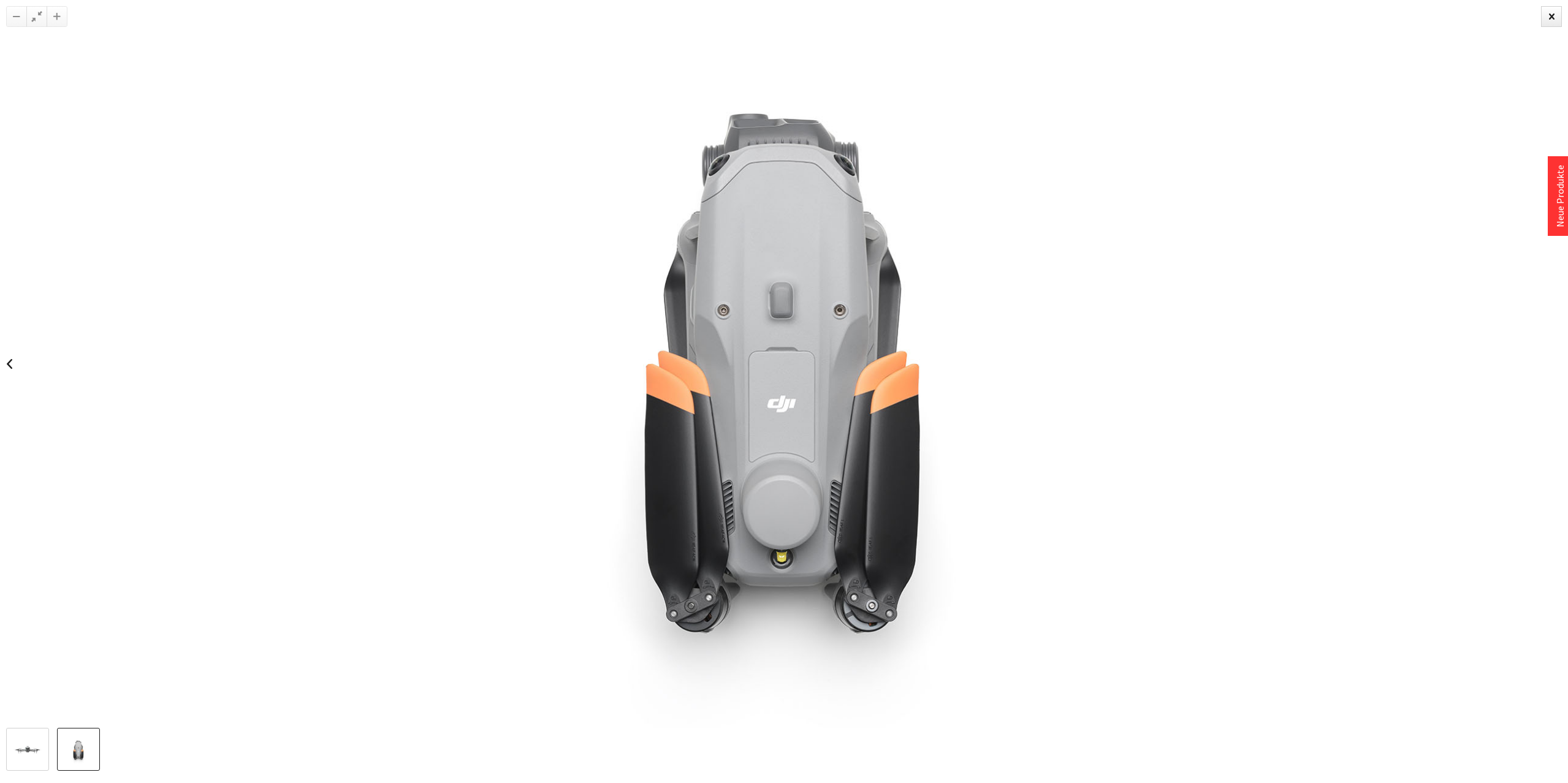
click at [1531, 378] on div at bounding box center [784, 364] width 1568 height 728
click at [8, 362] on link at bounding box center [9, 364] width 18 height 43
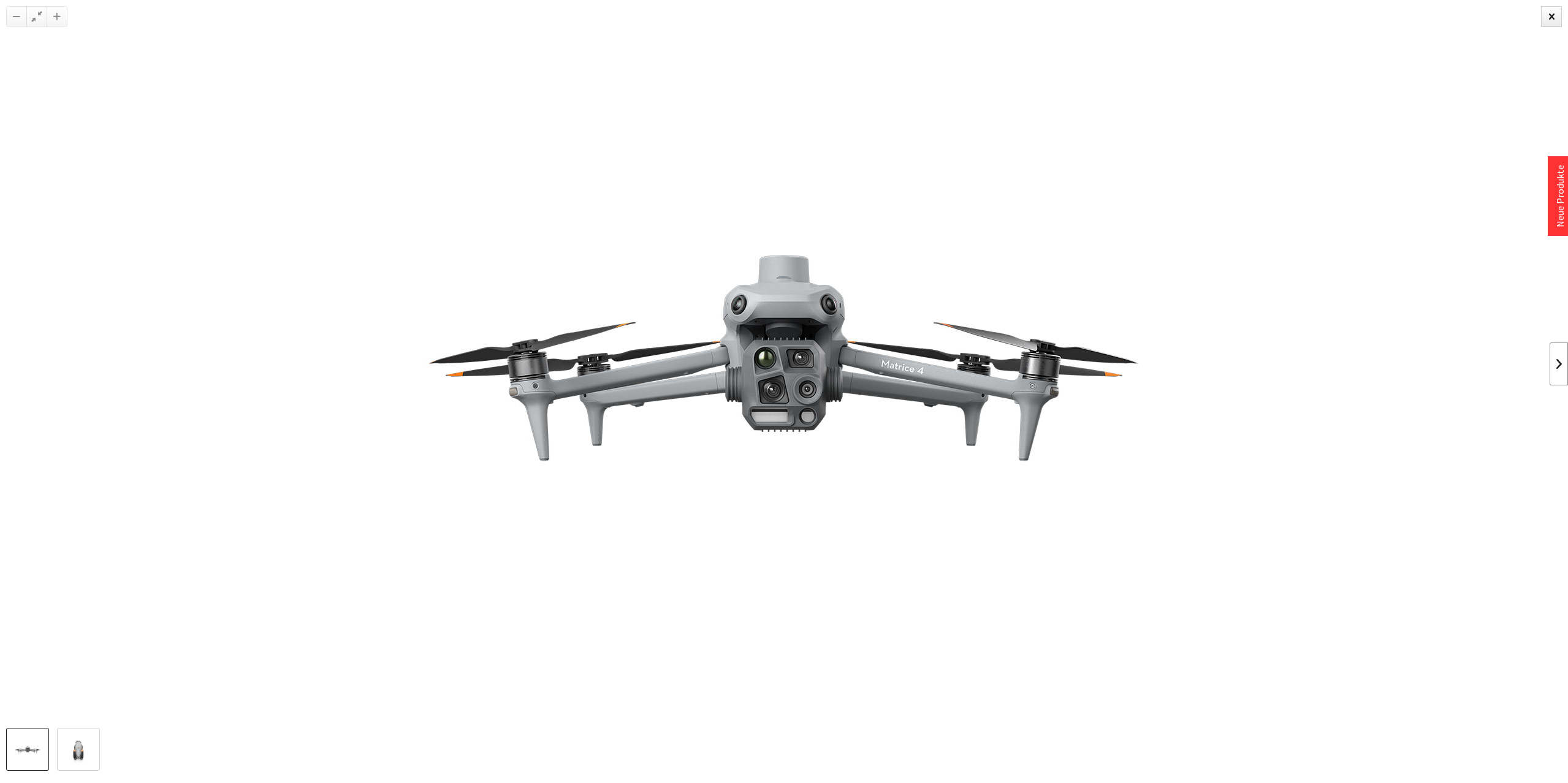
click at [1558, 364] on link at bounding box center [1559, 364] width 18 height 43
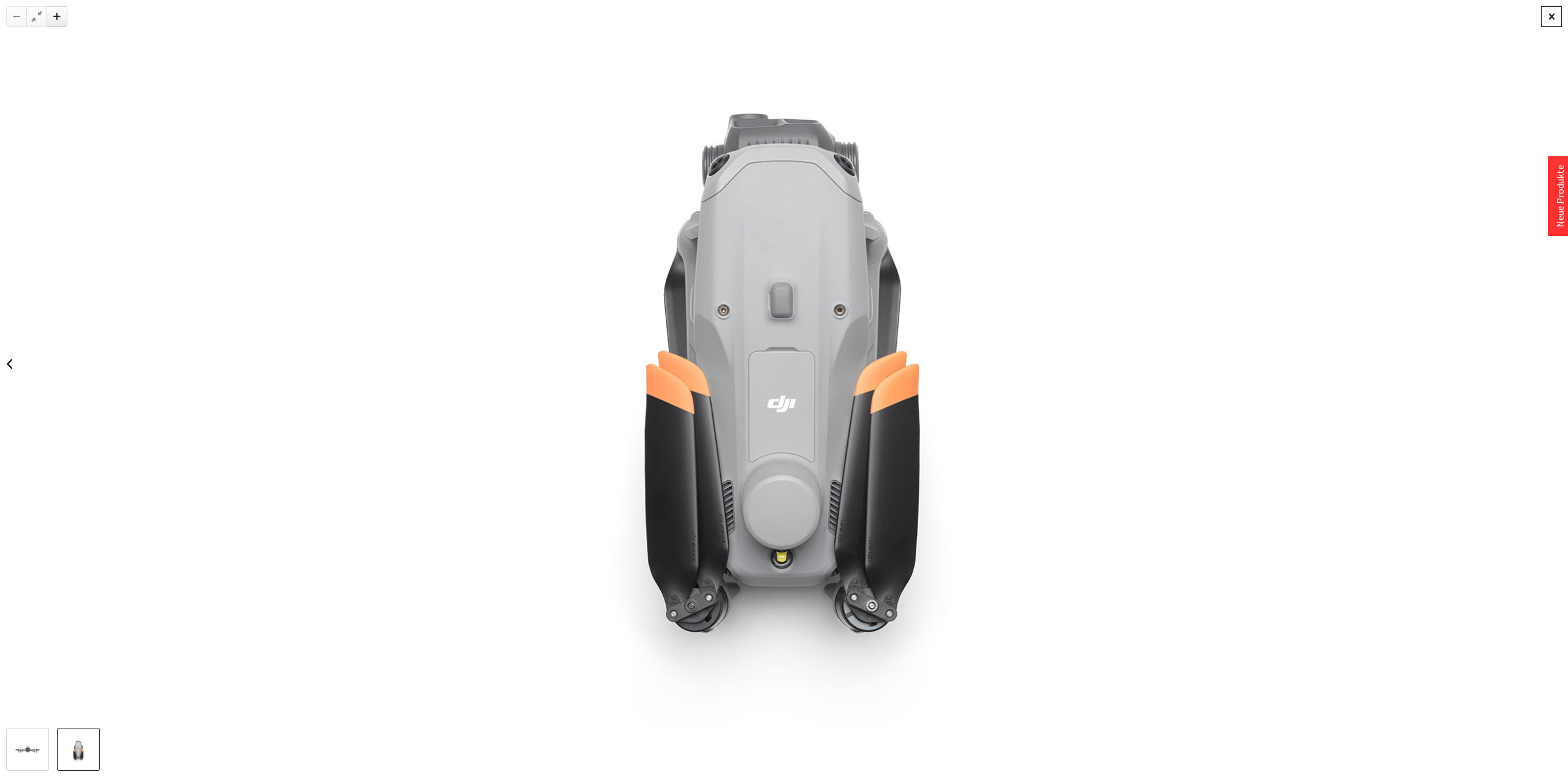
click at [1545, 16] on div at bounding box center [1552, 17] width 21 height 21
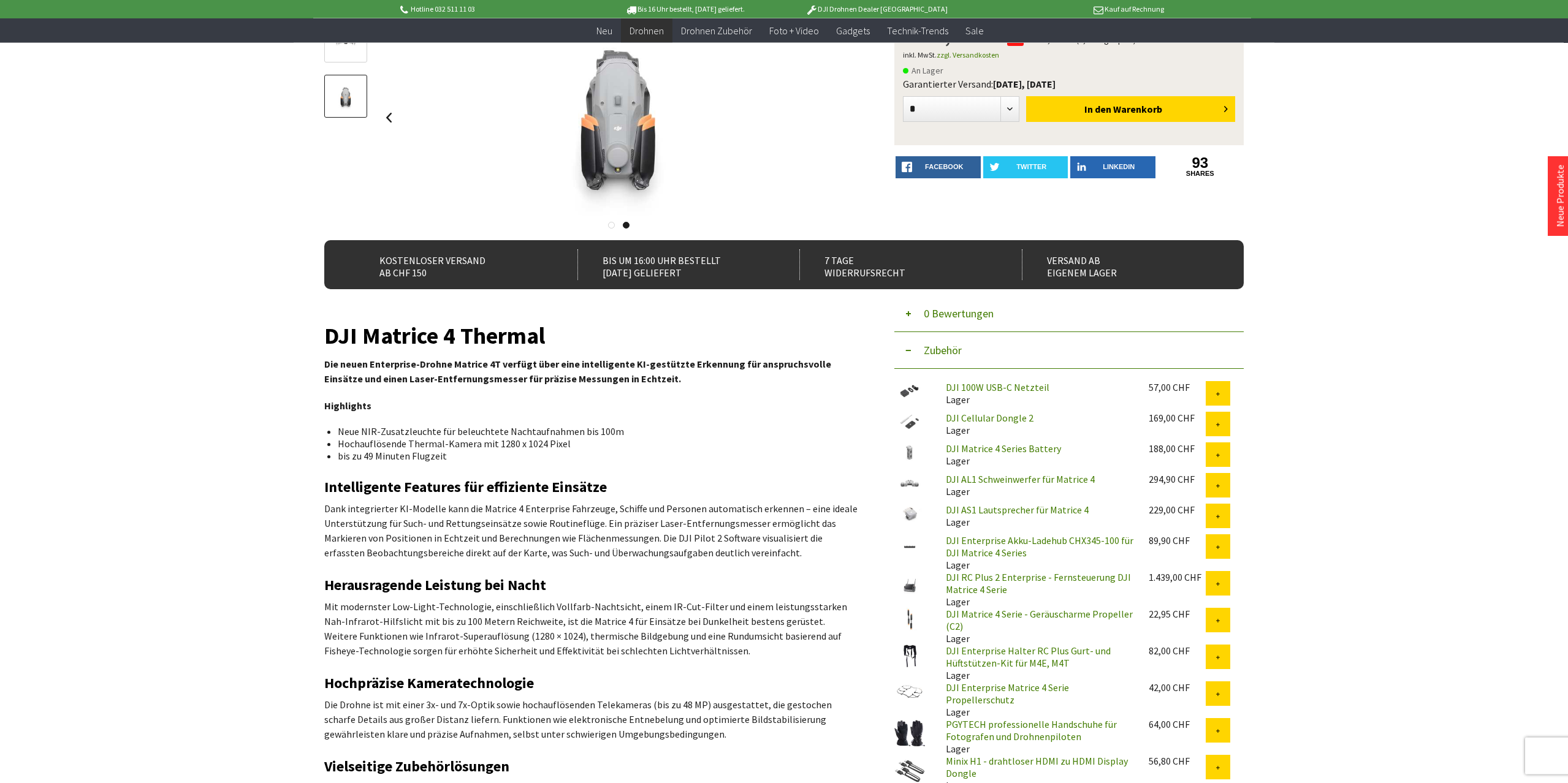
scroll to position [188, 0]
